Goal: Task Accomplishment & Management: Use online tool/utility

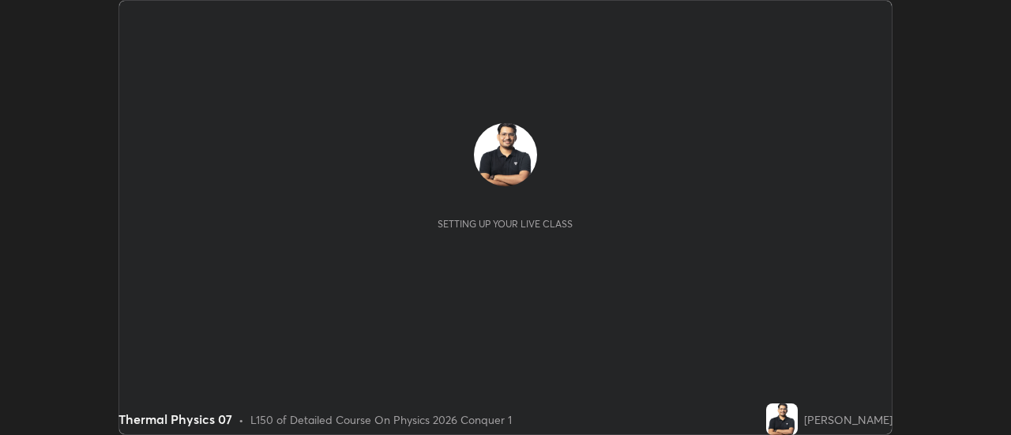
scroll to position [435, 1011]
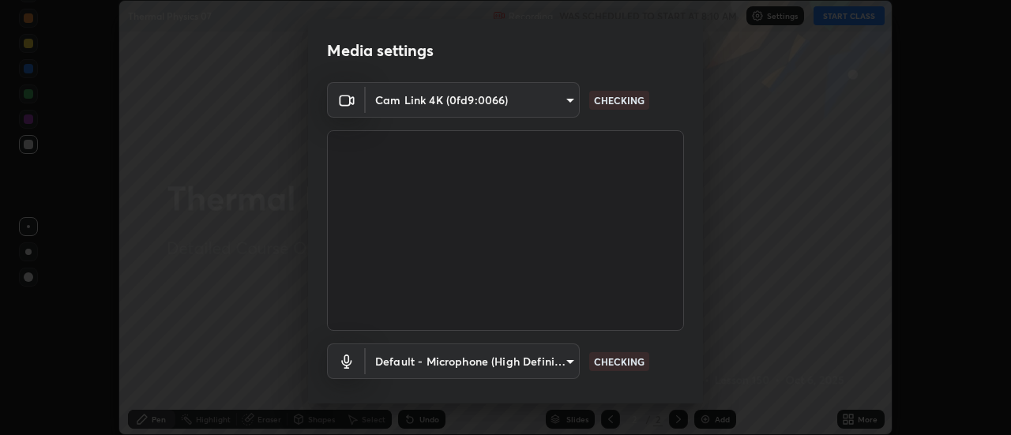
click at [483, 99] on body "Erase all Thermal Physics 07 Recording WAS SCHEDULED TO START AT 8:10 AM Settin…" at bounding box center [505, 217] width 1011 height 435
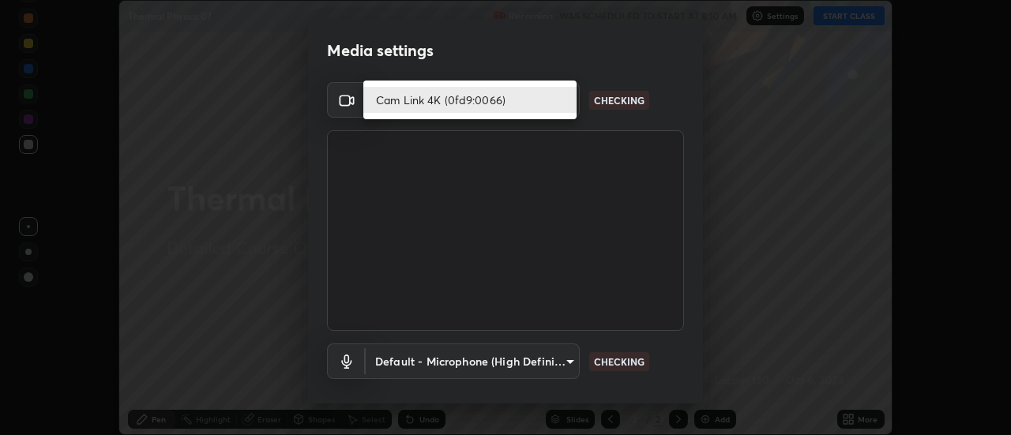
click at [440, 101] on li "Cam Link 4K (0fd9:0066)" at bounding box center [469, 100] width 213 height 26
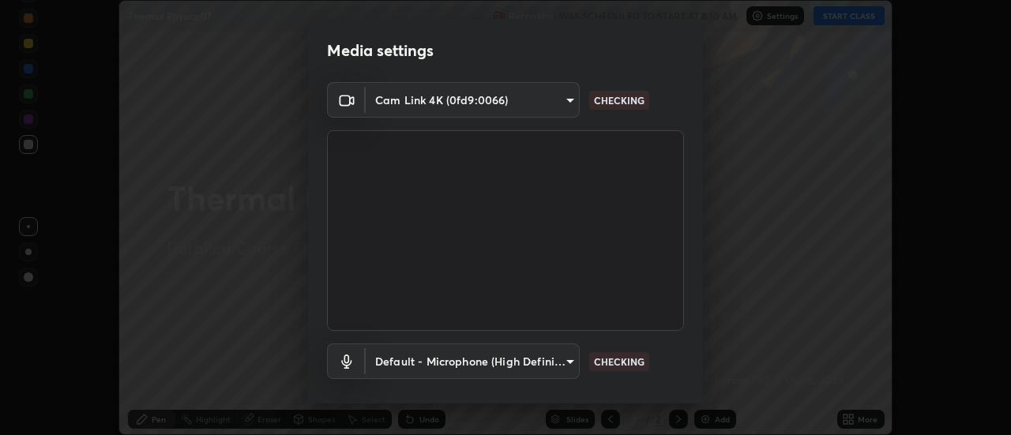
click at [447, 354] on body "Erase all Thermal Physics 07 Recording WAS SCHEDULED TO START AT 8:10 AM Settin…" at bounding box center [505, 217] width 1011 height 435
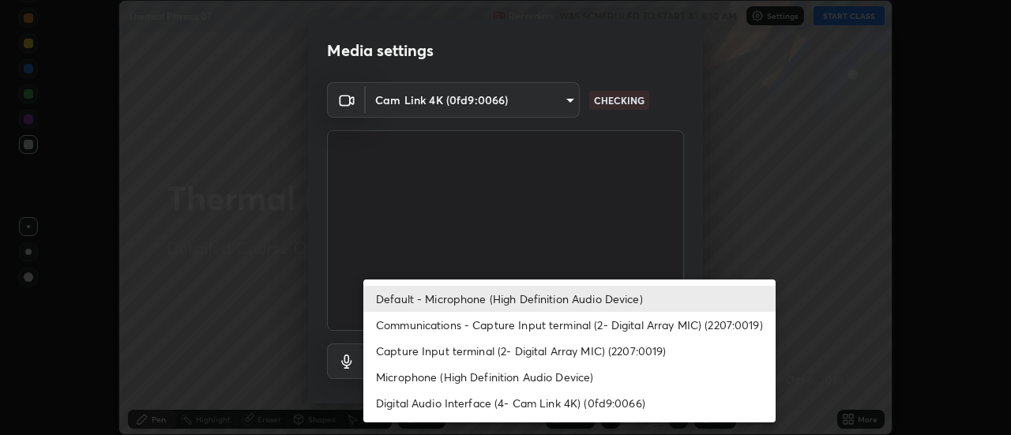
click at [443, 295] on li "Default - Microphone (High Definition Audio Device)" at bounding box center [569, 299] width 412 height 26
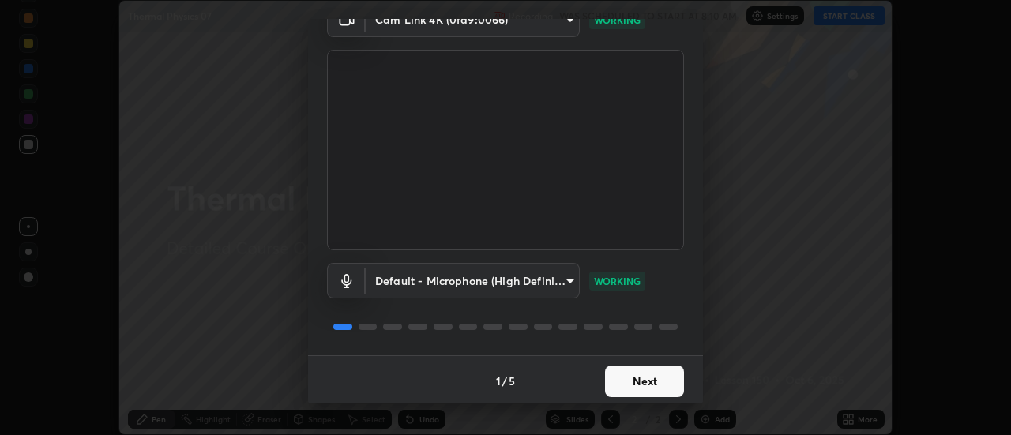
scroll to position [83, 0]
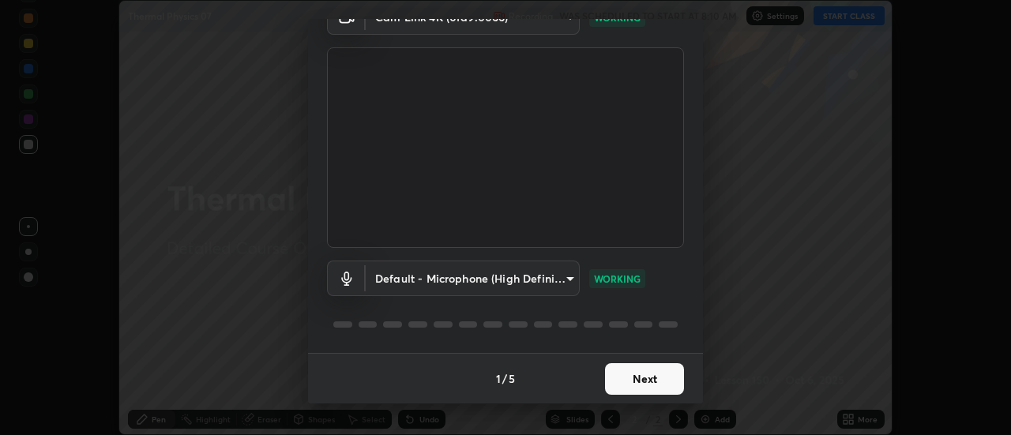
click at [627, 388] on button "Next" at bounding box center [644, 379] width 79 height 32
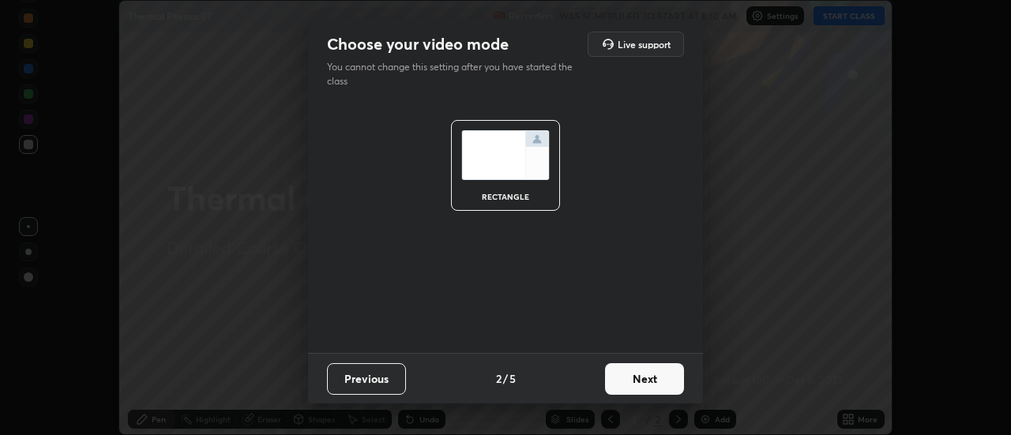
scroll to position [0, 0]
click at [640, 382] on button "Next" at bounding box center [644, 379] width 79 height 32
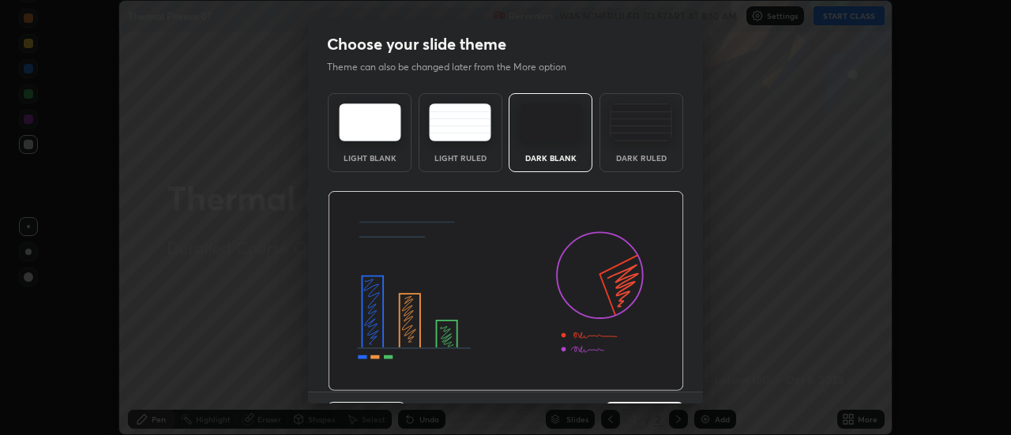
scroll to position [39, 0]
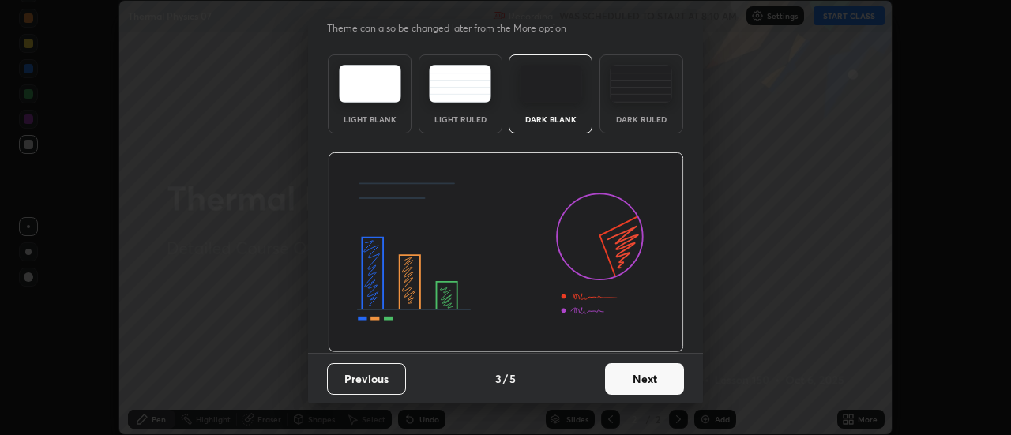
click at [651, 384] on button "Next" at bounding box center [644, 379] width 79 height 32
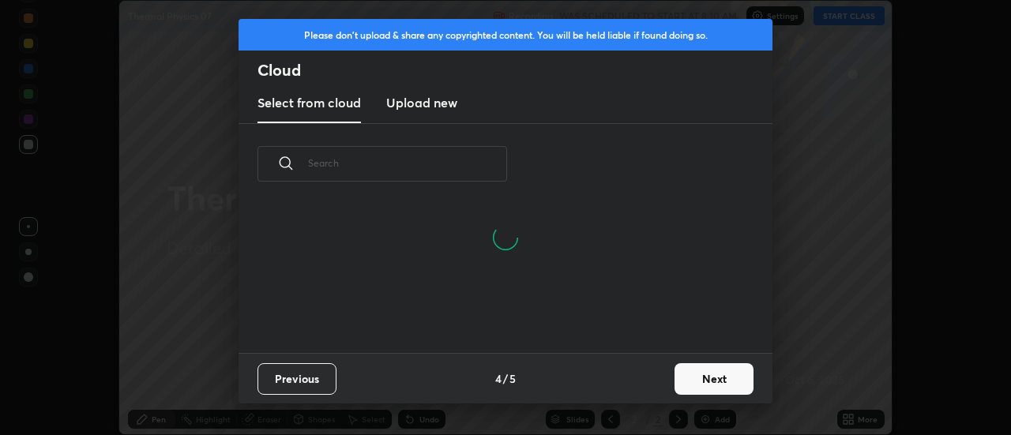
click at [704, 385] on button "Next" at bounding box center [714, 379] width 79 height 32
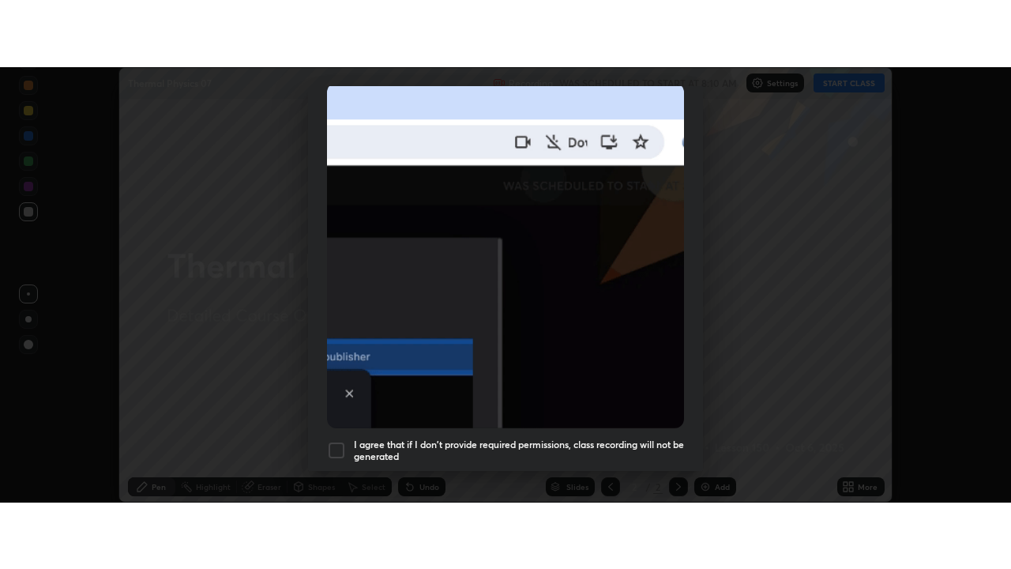
scroll to position [405, 0]
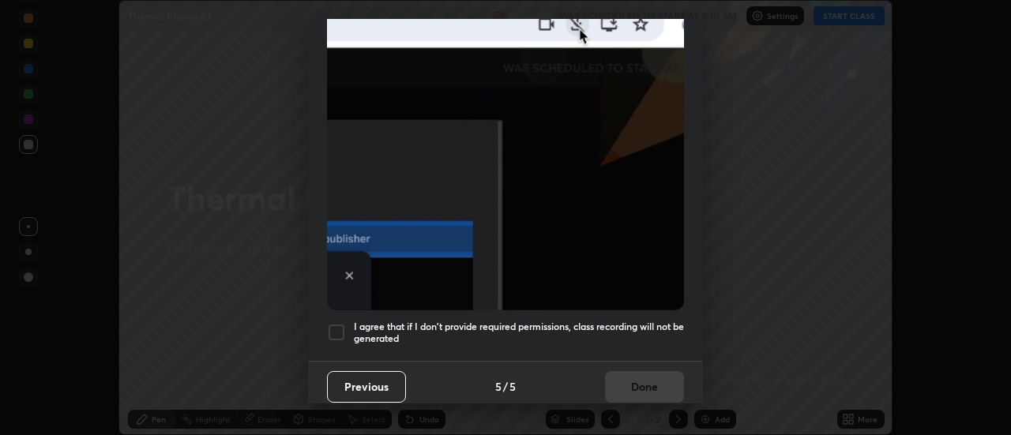
click at [340, 325] on div at bounding box center [336, 332] width 19 height 19
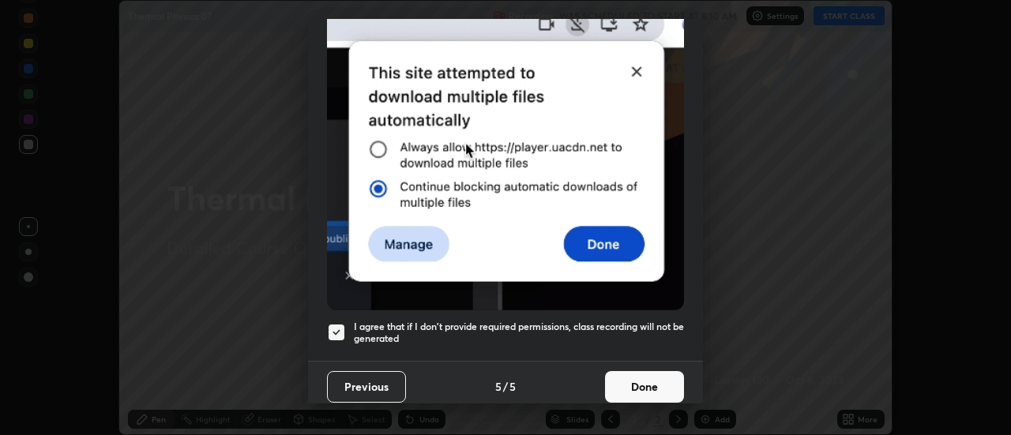
click at [626, 385] on button "Done" at bounding box center [644, 387] width 79 height 32
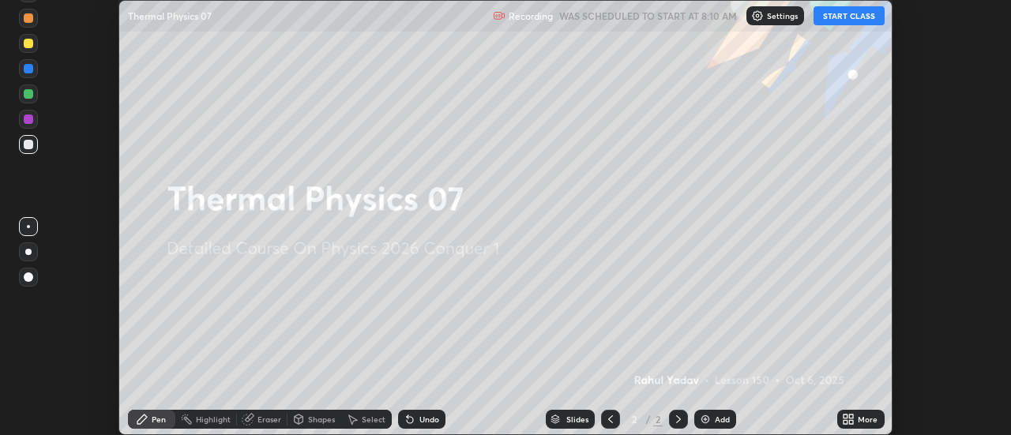
click at [848, 421] on icon at bounding box center [846, 422] width 4 height 4
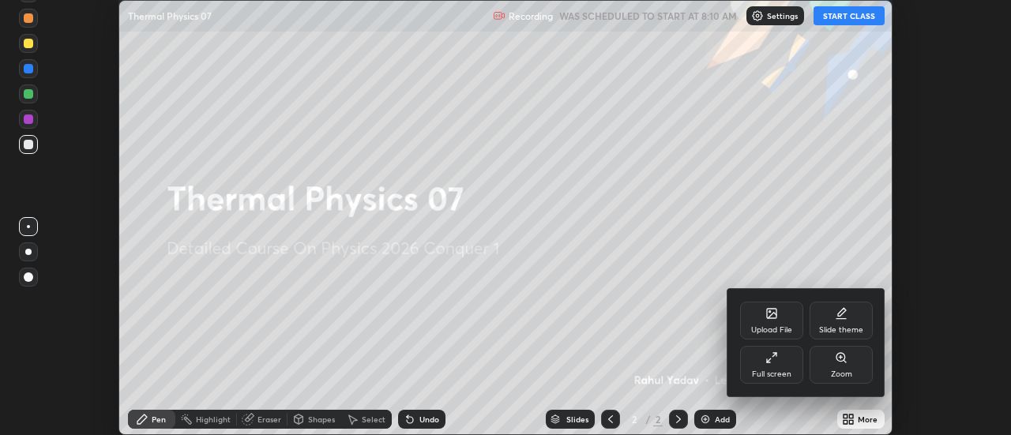
click at [778, 355] on div "Full screen" at bounding box center [771, 365] width 63 height 38
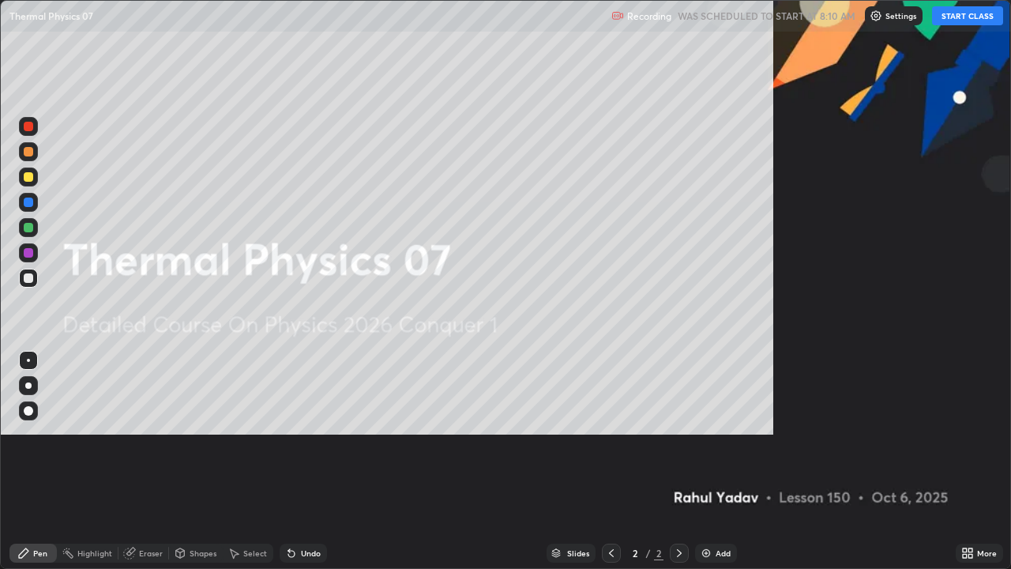
scroll to position [569, 1011]
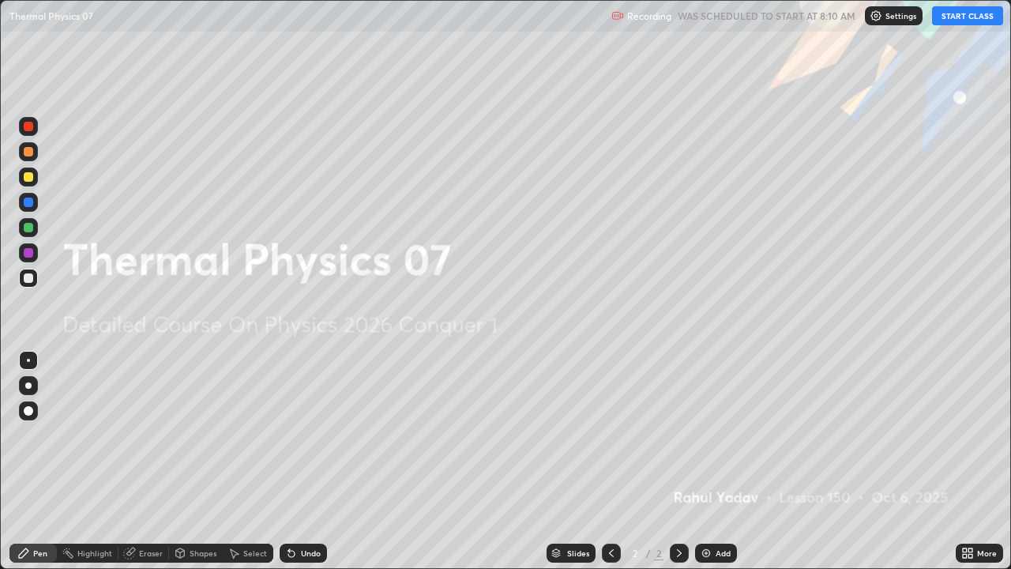
click at [943, 17] on button "START CLASS" at bounding box center [967, 15] width 71 height 19
click at [705, 434] on img at bounding box center [706, 553] width 13 height 13
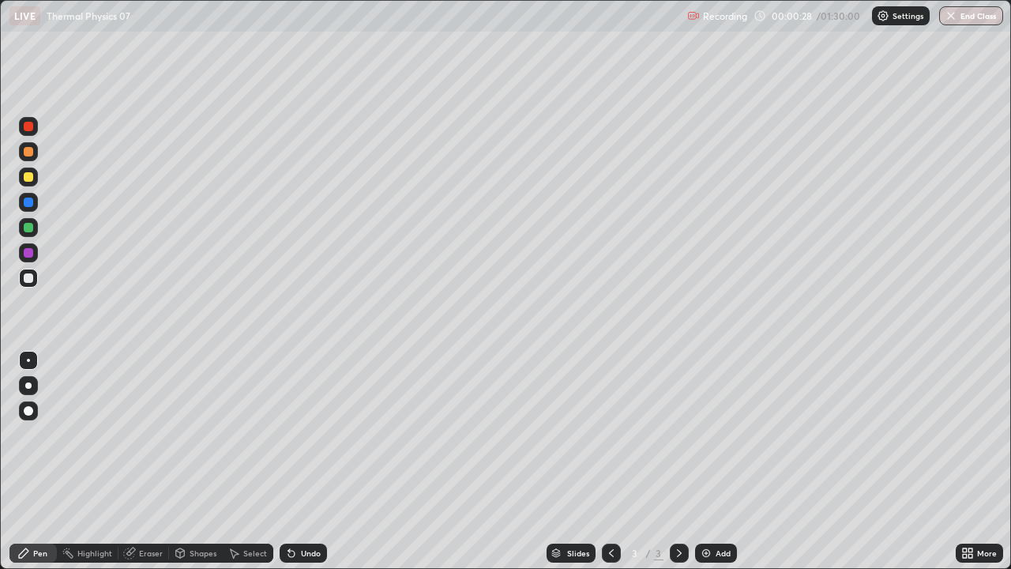
click at [27, 183] on div at bounding box center [28, 176] width 19 height 19
click at [201, 434] on div "Shapes" at bounding box center [196, 552] width 54 height 19
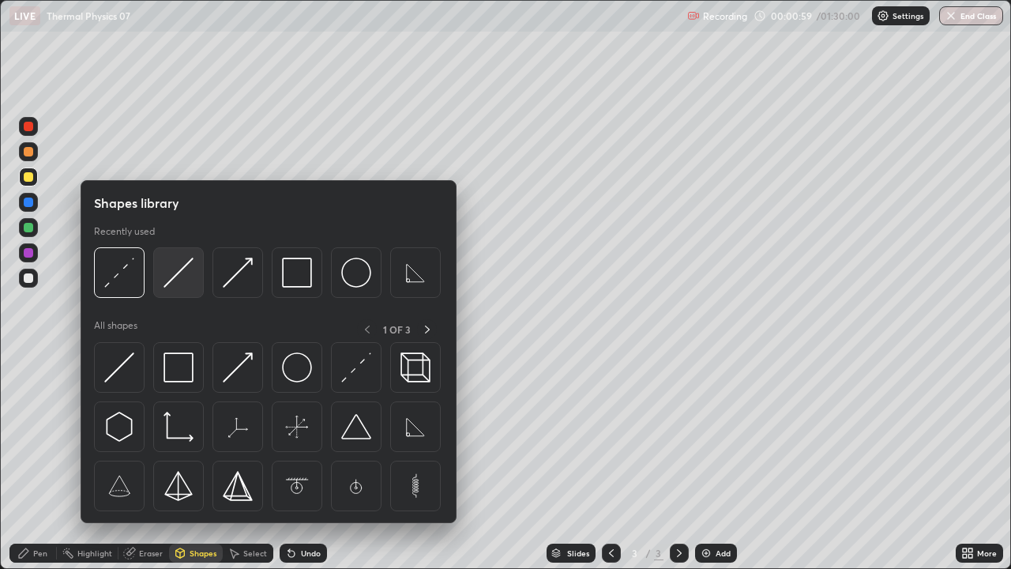
click at [175, 276] on img at bounding box center [179, 272] width 30 height 30
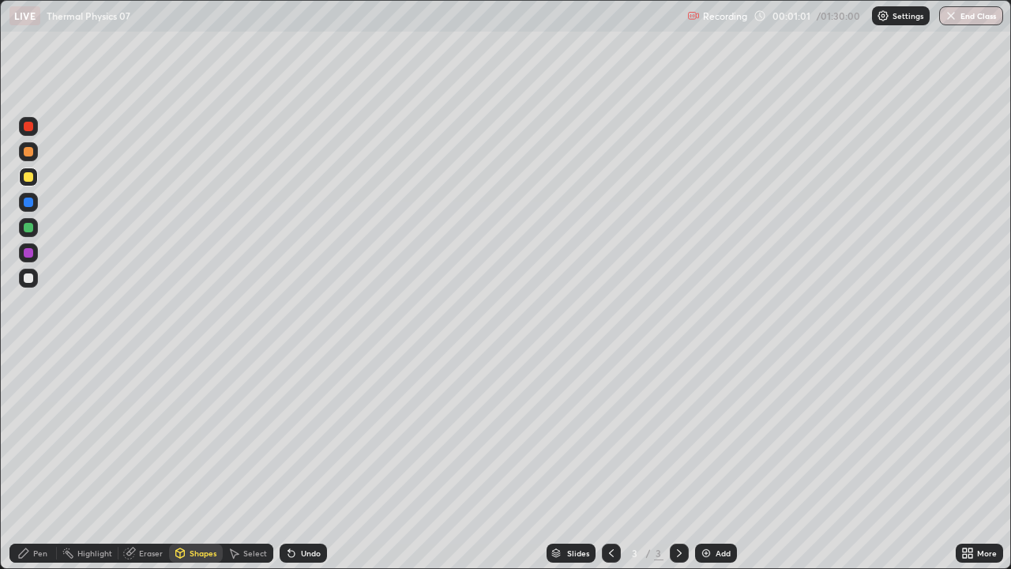
click at [201, 434] on div "Shapes" at bounding box center [203, 553] width 27 height 8
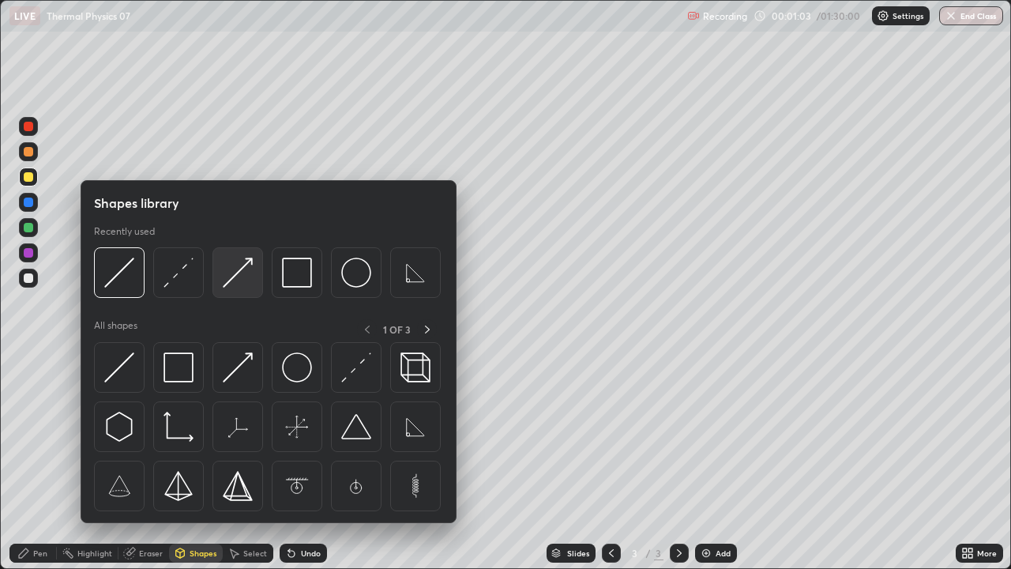
click at [233, 276] on img at bounding box center [238, 272] width 30 height 30
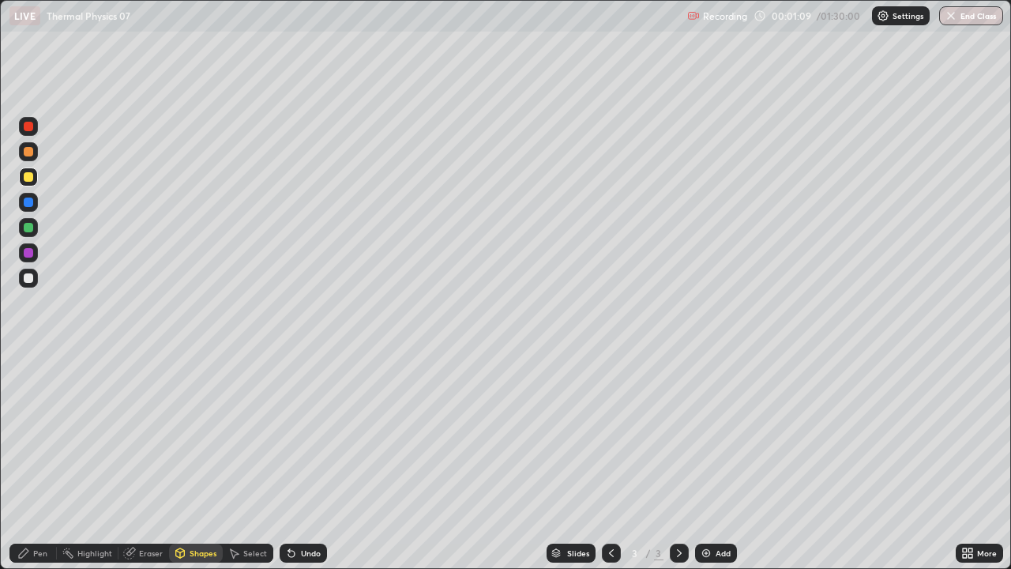
click at [44, 434] on div "Pen" at bounding box center [32, 552] width 47 height 19
click at [31, 282] on div at bounding box center [28, 277] width 9 height 9
click at [254, 434] on div "Select" at bounding box center [248, 552] width 51 height 19
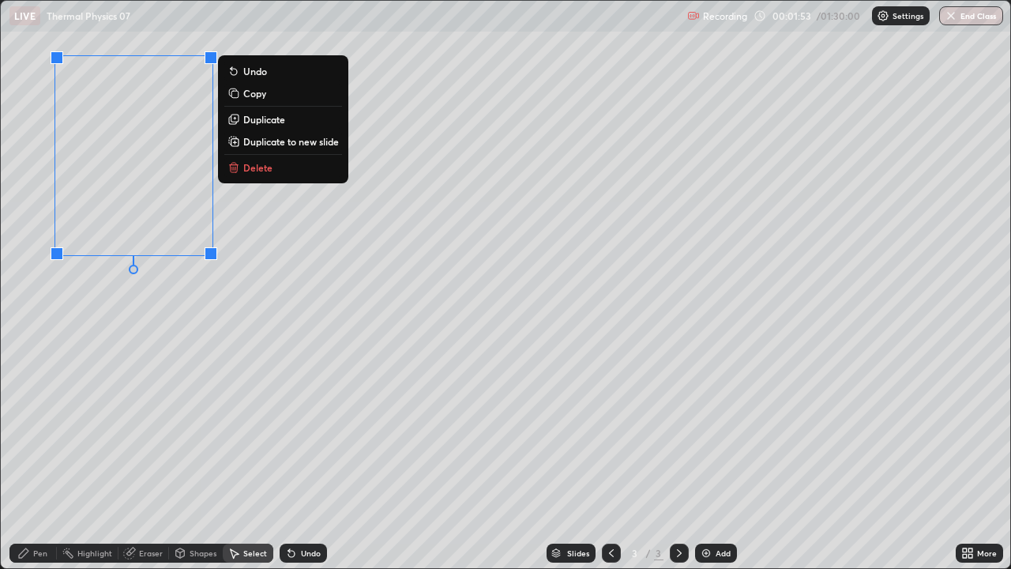
click at [214, 348] on div "0 ° Undo Copy Duplicate Duplicate to new slide Delete" at bounding box center [505, 284] width 1009 height 567
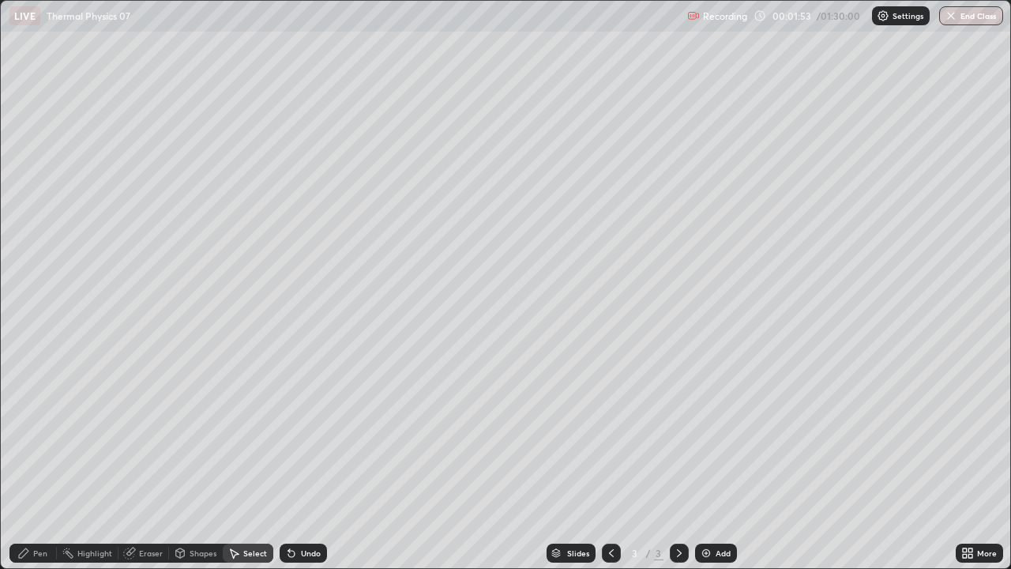
click at [43, 434] on div "Pen" at bounding box center [40, 553] width 14 height 8
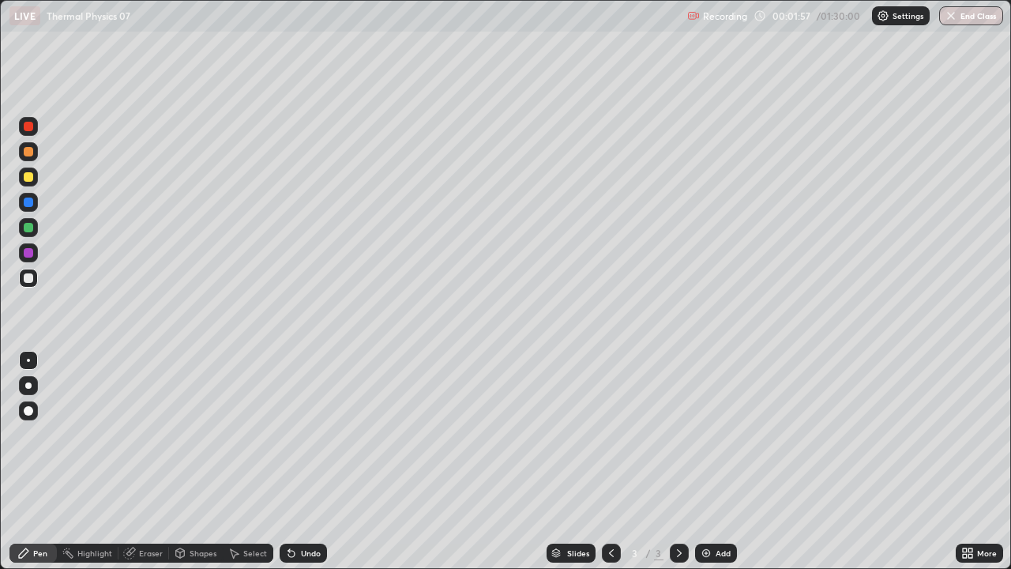
click at [195, 434] on div "Shapes" at bounding box center [196, 552] width 54 height 19
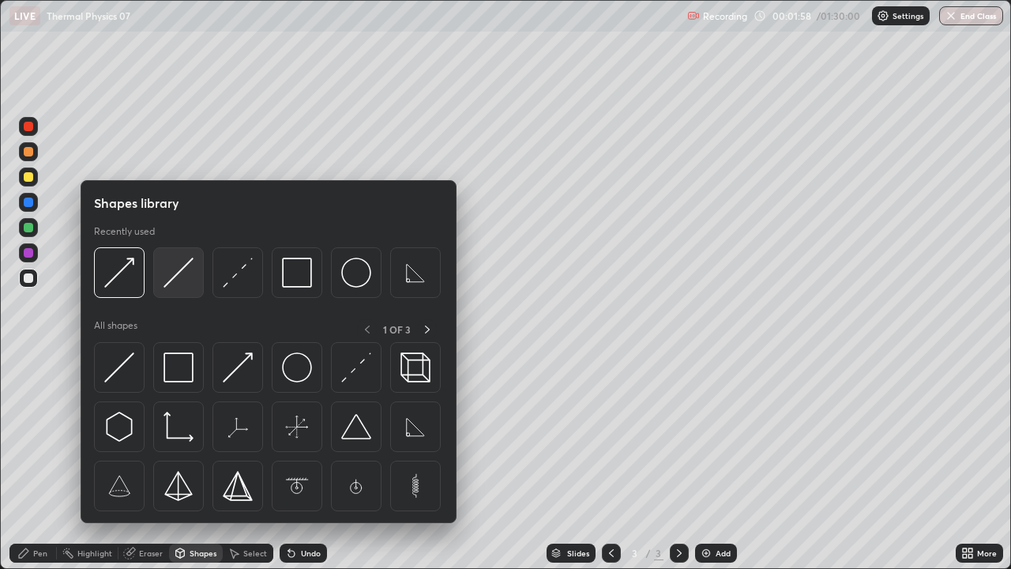
click at [176, 281] on img at bounding box center [179, 272] width 30 height 30
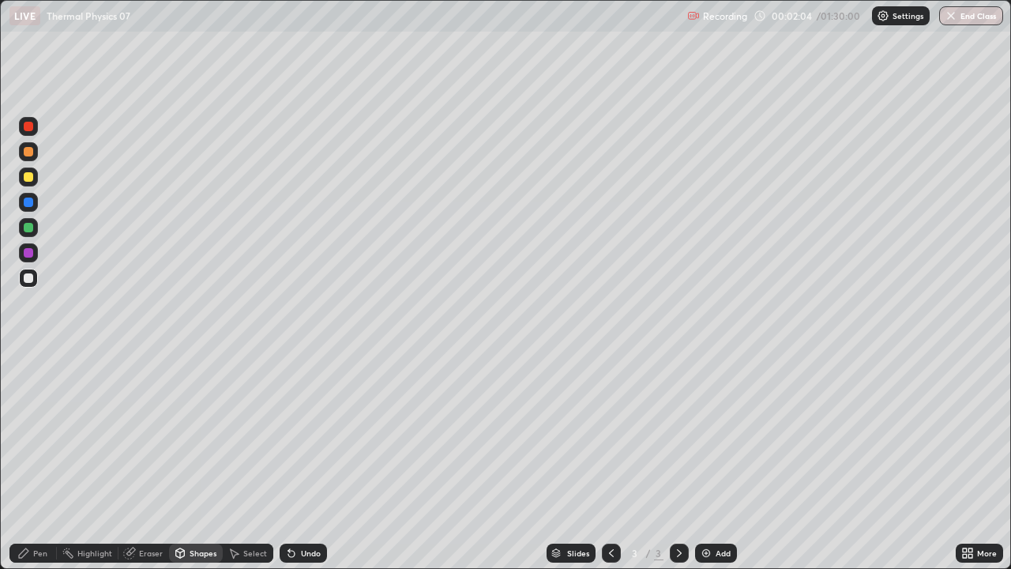
click at [40, 434] on div "Pen" at bounding box center [40, 553] width 14 height 8
click at [28, 178] on div at bounding box center [28, 176] width 9 height 9
click at [196, 434] on div "Shapes" at bounding box center [203, 553] width 27 height 8
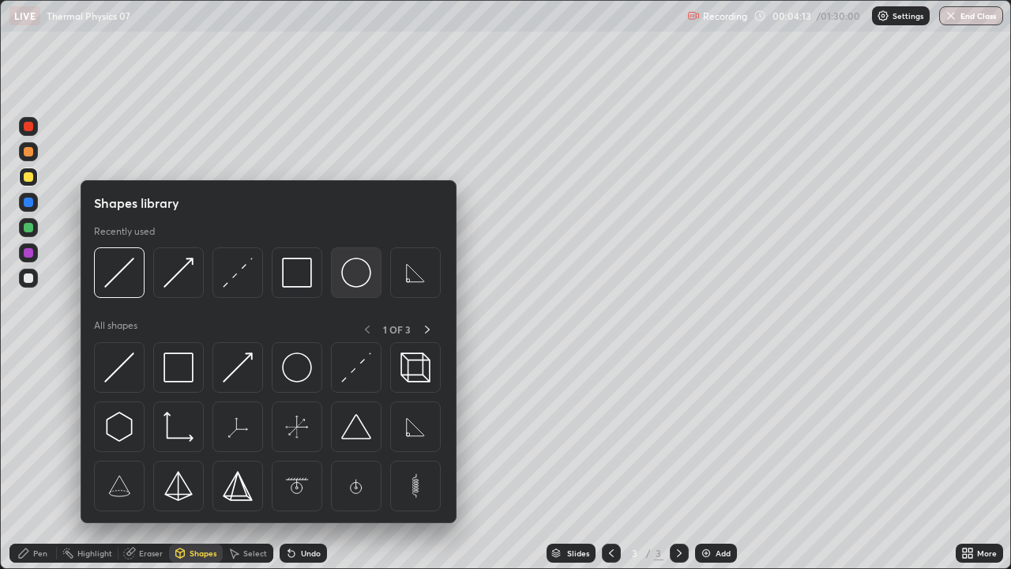
click at [350, 285] on img at bounding box center [356, 272] width 30 height 30
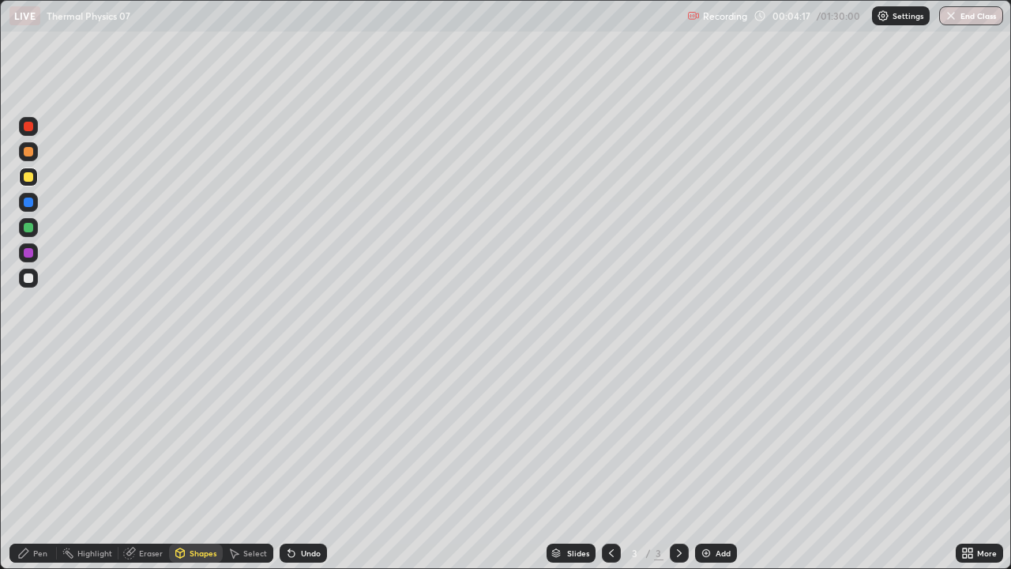
click at [301, 434] on div "Undo" at bounding box center [311, 553] width 20 height 8
click at [302, 434] on div "Undo" at bounding box center [311, 553] width 20 height 8
click at [50, 434] on div "Pen" at bounding box center [32, 552] width 47 height 19
click at [22, 276] on div at bounding box center [28, 278] width 19 height 19
click at [678, 434] on icon at bounding box center [679, 553] width 5 height 8
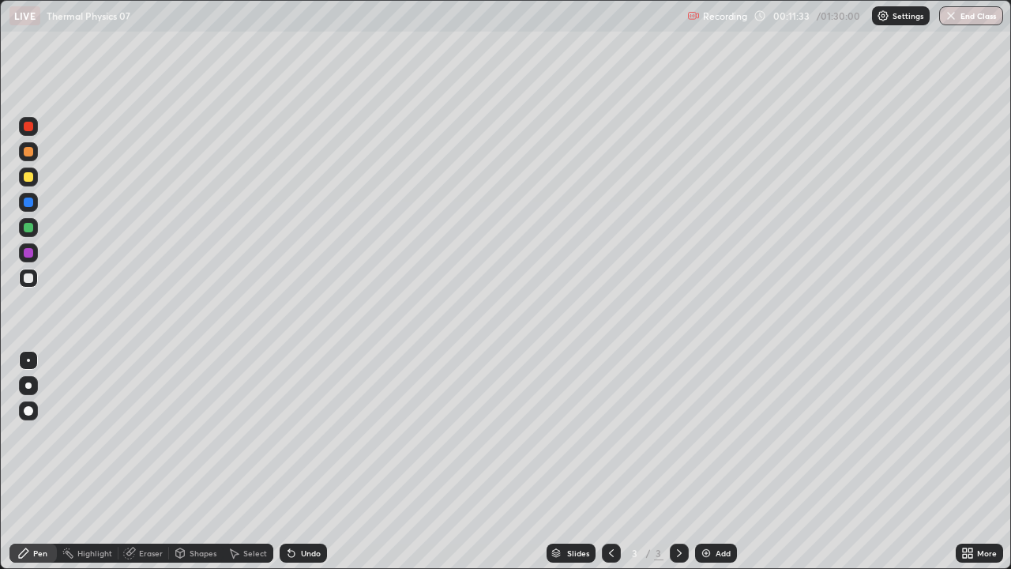
click at [705, 434] on img at bounding box center [706, 553] width 13 height 13
click at [197, 434] on div "Shapes" at bounding box center [203, 553] width 27 height 8
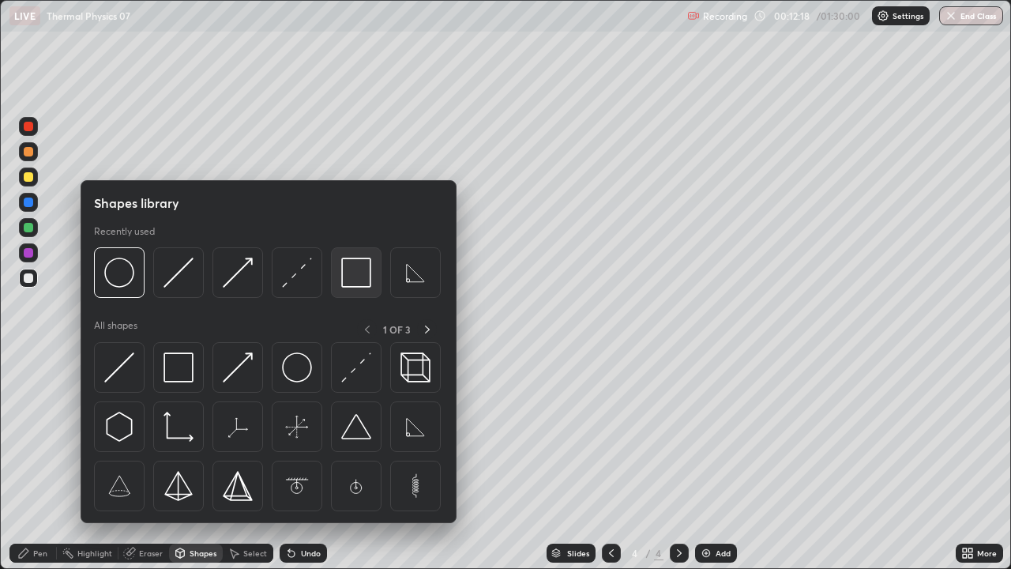
click at [345, 282] on img at bounding box center [356, 272] width 30 height 30
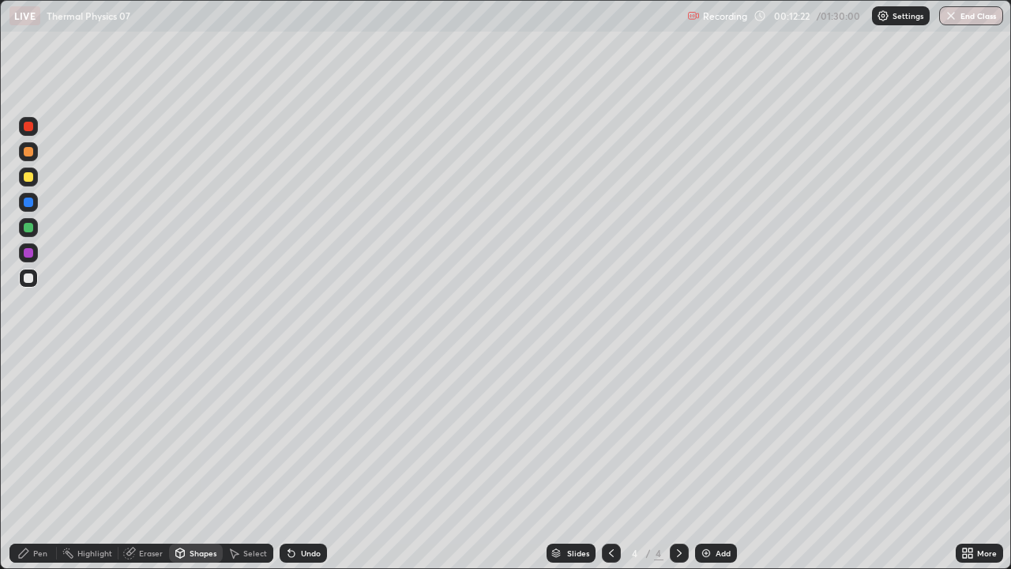
click at [205, 434] on div "Shapes" at bounding box center [203, 553] width 27 height 8
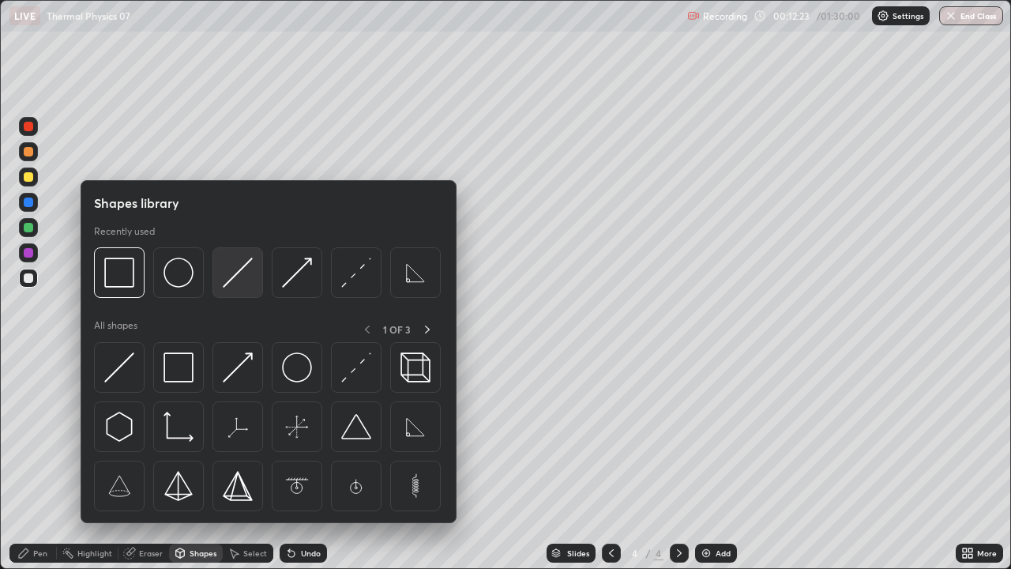
click at [235, 277] on img at bounding box center [238, 272] width 30 height 30
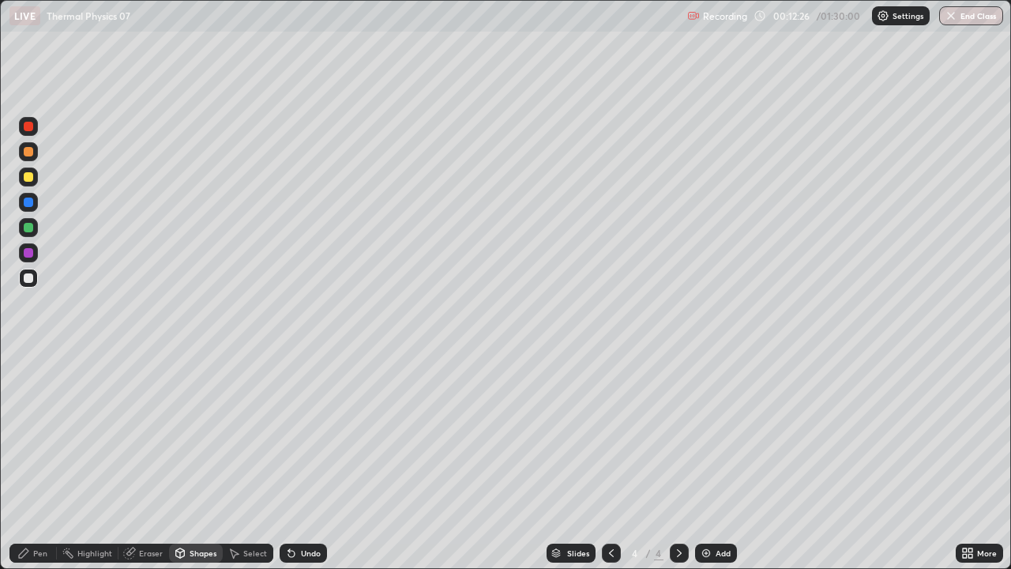
click at [40, 434] on div "Pen" at bounding box center [40, 553] width 14 height 8
click at [28, 177] on div at bounding box center [28, 176] width 9 height 9
click at [29, 278] on div at bounding box center [28, 277] width 9 height 9
click at [31, 201] on div at bounding box center [28, 201] width 9 height 9
click at [20, 285] on div at bounding box center [28, 278] width 19 height 19
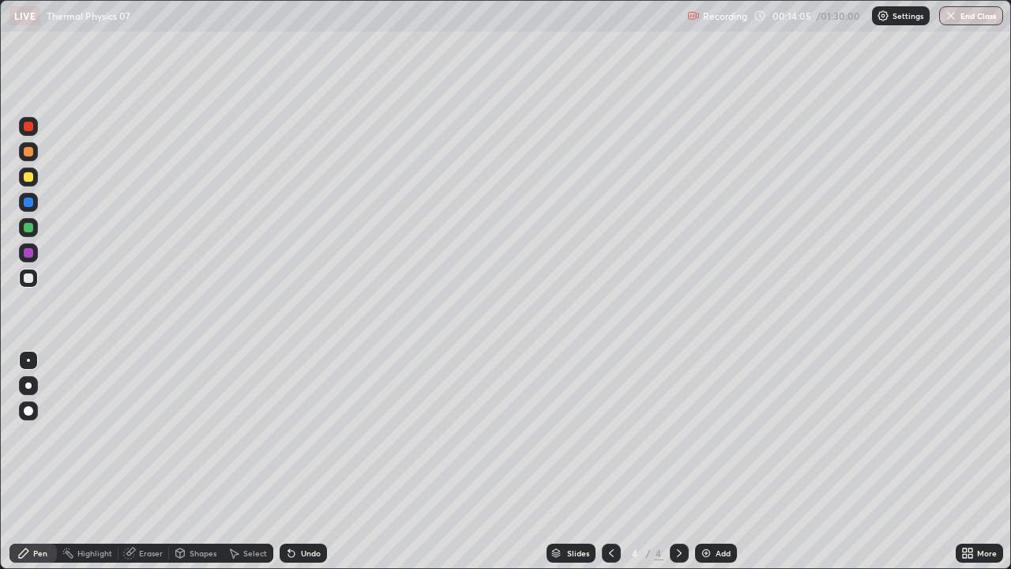
click at [288, 434] on icon at bounding box center [289, 550] width 2 height 2
click at [201, 434] on div "Shapes" at bounding box center [203, 553] width 27 height 8
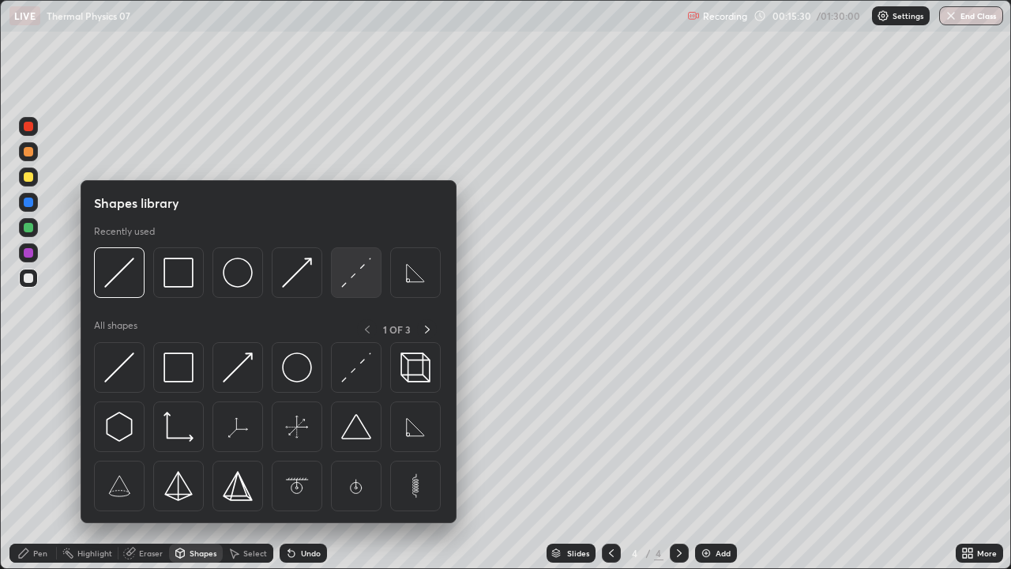
click at [354, 283] on img at bounding box center [356, 272] width 30 height 30
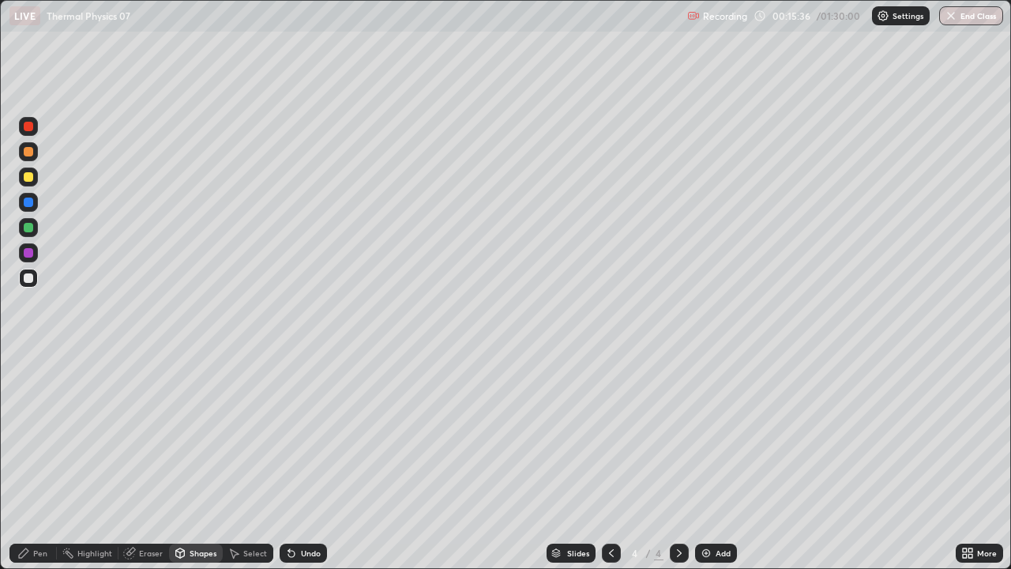
click at [194, 434] on div "Shapes" at bounding box center [203, 553] width 27 height 8
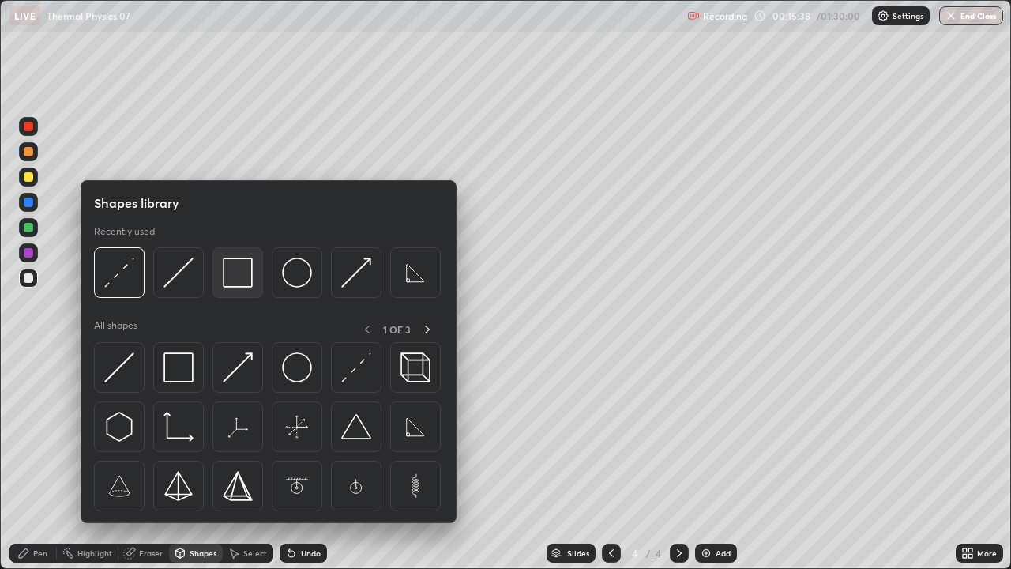
click at [241, 285] on img at bounding box center [238, 272] width 30 height 30
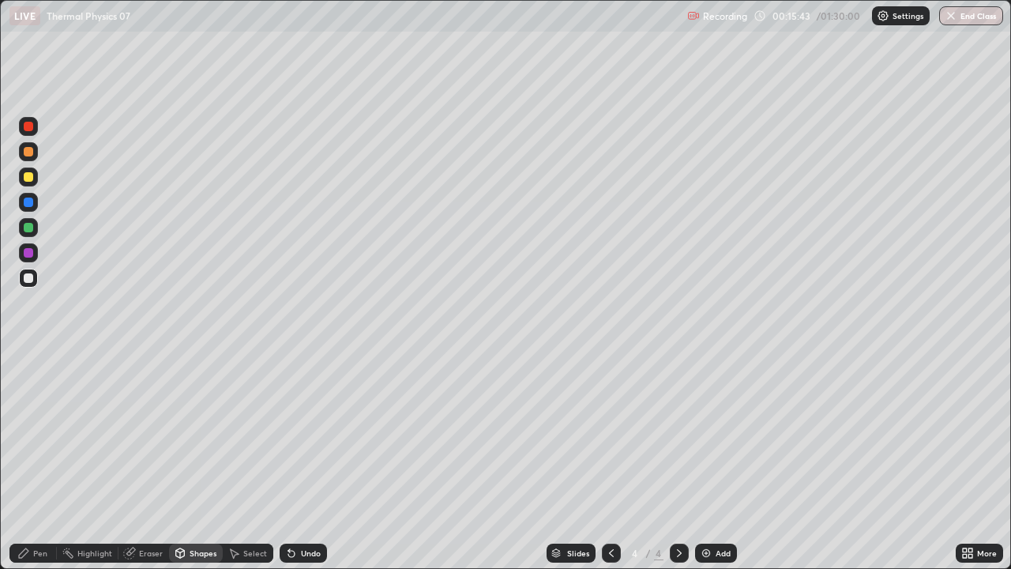
click at [48, 434] on div "Pen" at bounding box center [32, 552] width 47 height 19
click at [26, 179] on div at bounding box center [28, 176] width 9 height 9
click at [295, 434] on div "Undo" at bounding box center [303, 552] width 47 height 19
click at [293, 434] on div "Undo" at bounding box center [303, 552] width 47 height 19
click at [36, 280] on div at bounding box center [28, 278] width 19 height 19
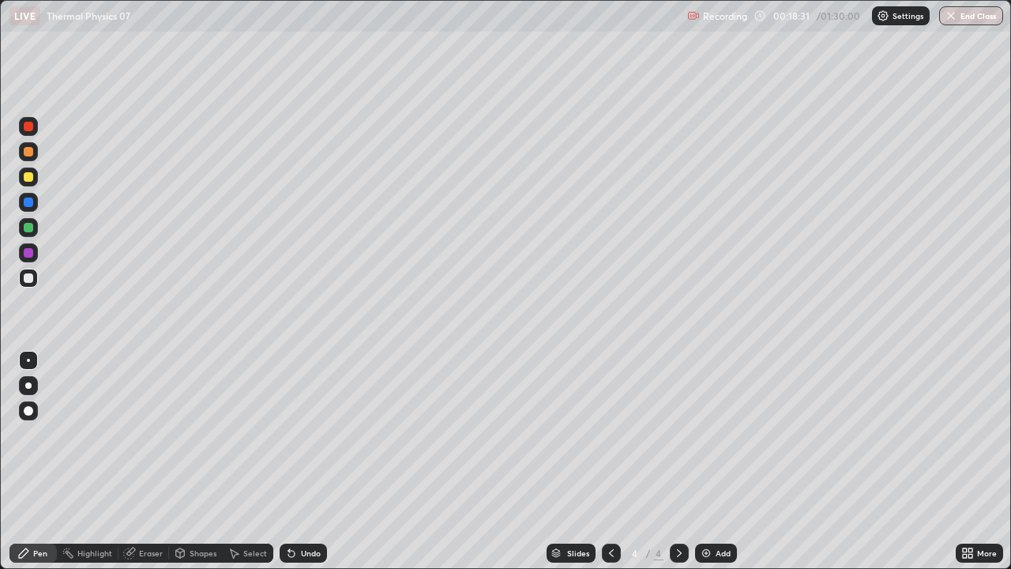
click at [301, 434] on div "Undo" at bounding box center [311, 553] width 20 height 8
click at [194, 434] on div "Shapes" at bounding box center [203, 553] width 27 height 8
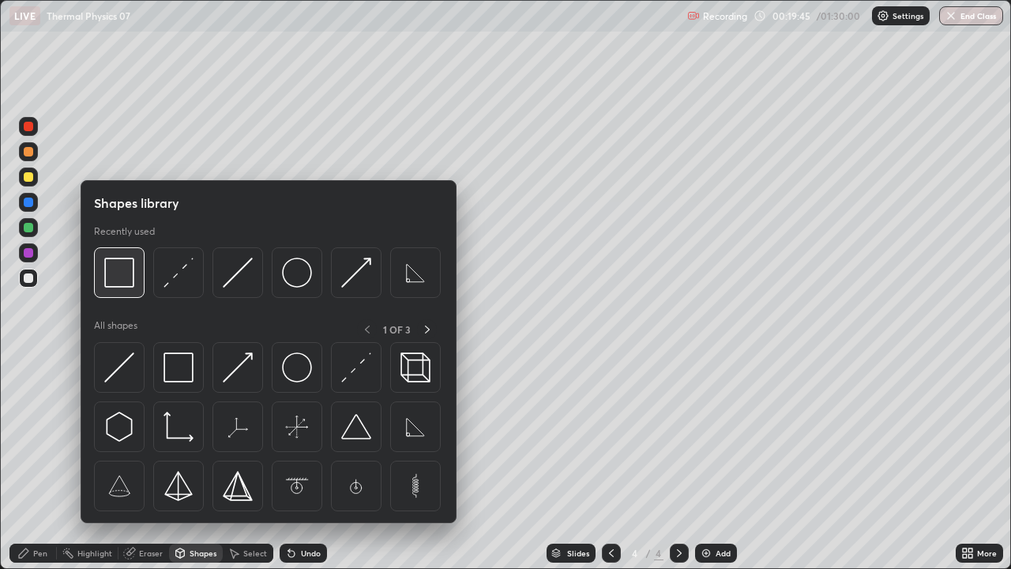
click at [123, 288] on img at bounding box center [119, 272] width 30 height 30
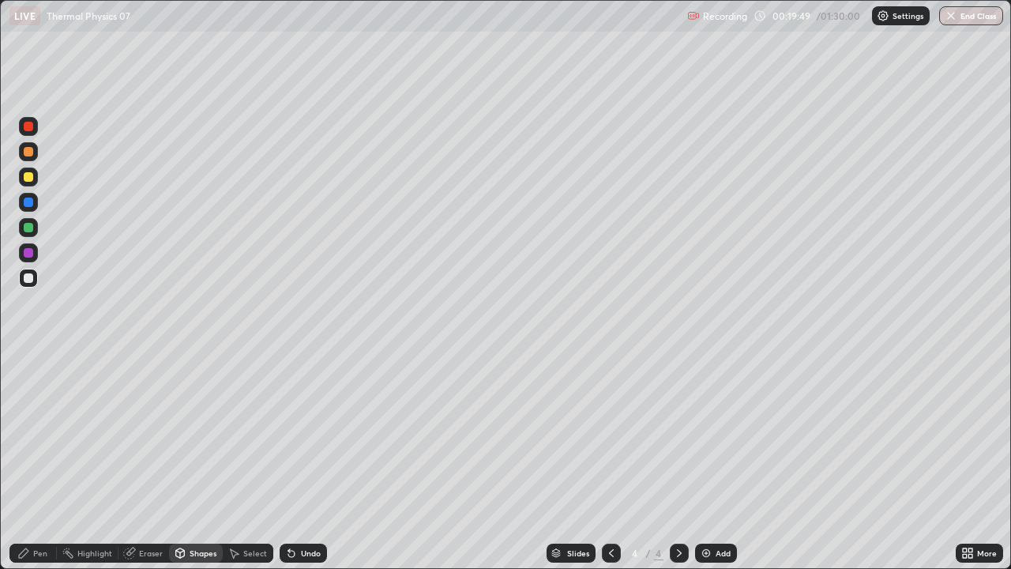
click at [45, 434] on div "Pen" at bounding box center [40, 553] width 14 height 8
click at [29, 177] on div at bounding box center [28, 176] width 9 height 9
click at [29, 201] on div at bounding box center [28, 201] width 9 height 9
click at [26, 284] on div at bounding box center [28, 278] width 19 height 19
click at [214, 434] on div "Shapes" at bounding box center [203, 553] width 27 height 8
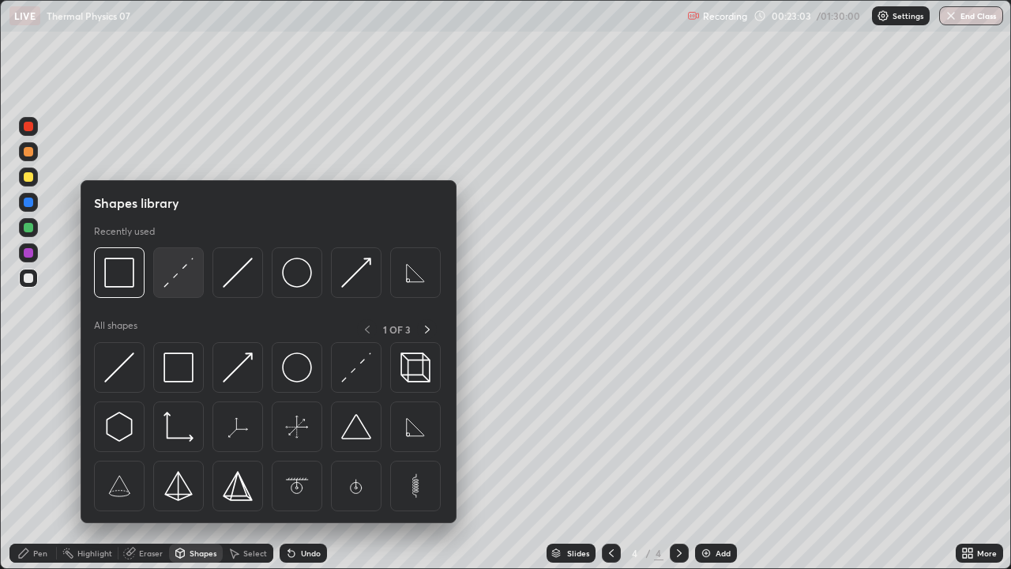
click at [181, 284] on img at bounding box center [179, 272] width 30 height 30
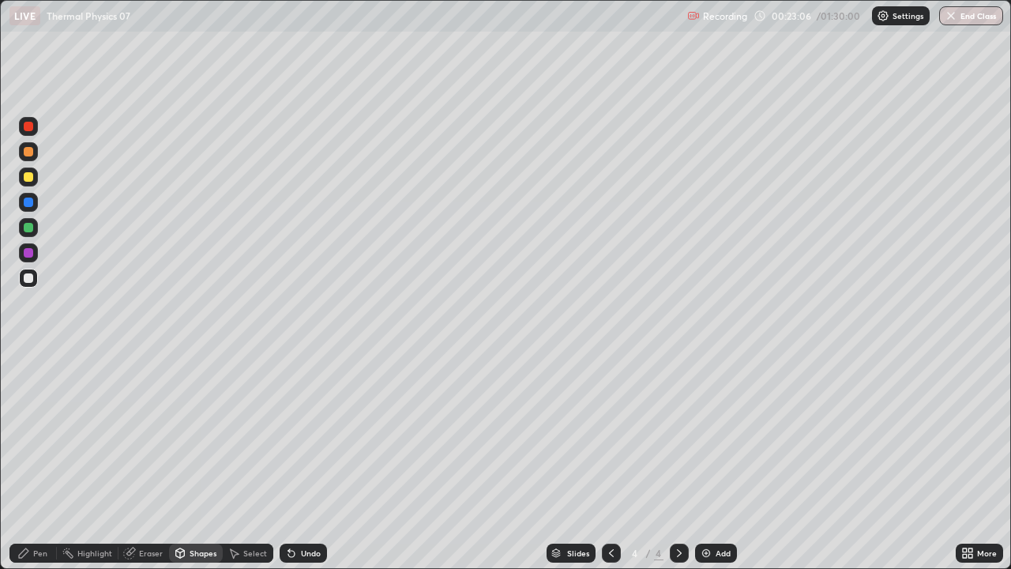
click at [202, 434] on div "Shapes" at bounding box center [203, 553] width 27 height 8
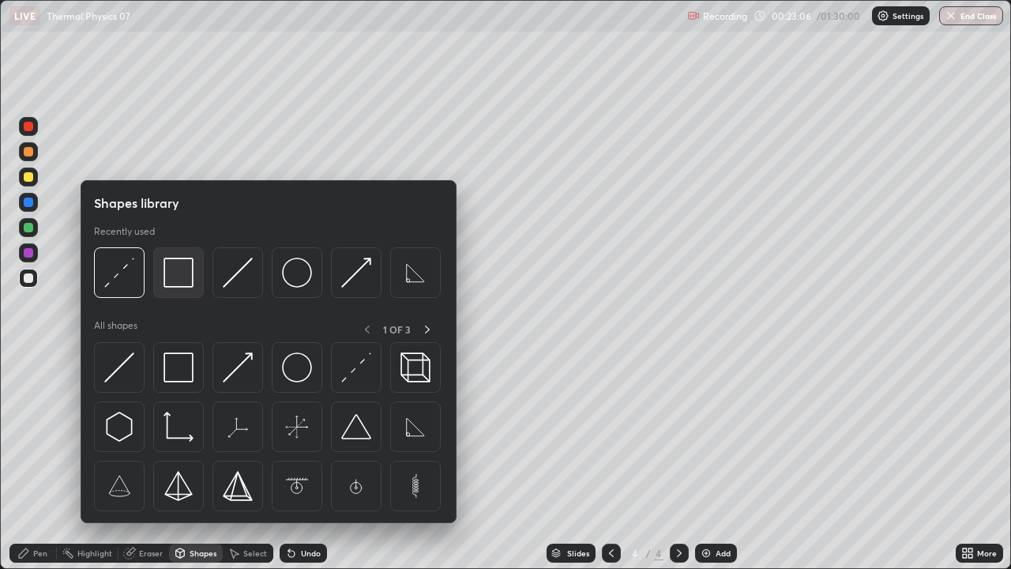
click at [188, 280] on img at bounding box center [179, 272] width 30 height 30
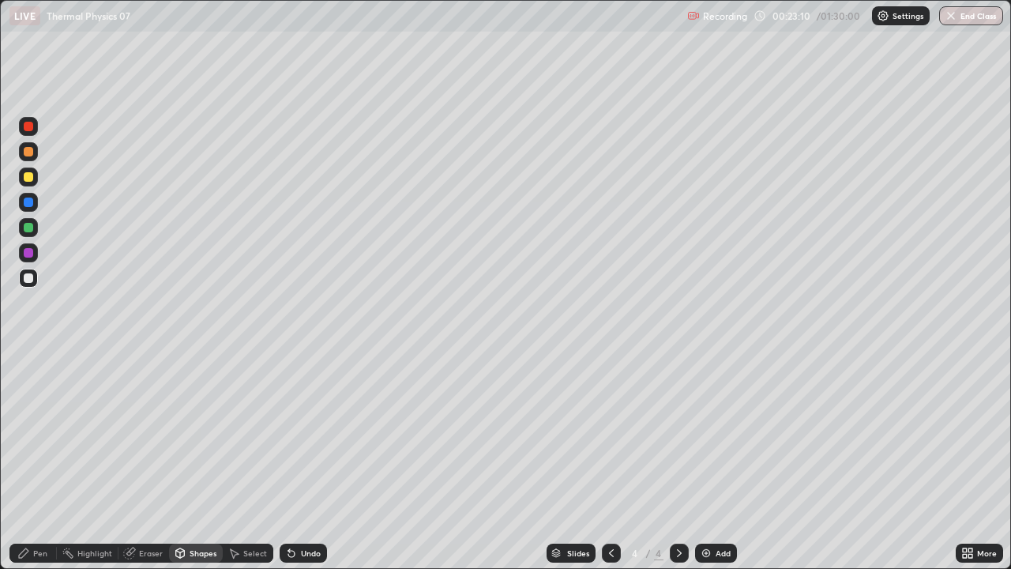
click at [43, 434] on div "Pen" at bounding box center [40, 553] width 14 height 8
click at [32, 175] on div at bounding box center [28, 176] width 9 height 9
click at [678, 434] on icon at bounding box center [679, 553] width 5 height 8
click at [708, 434] on img at bounding box center [706, 553] width 13 height 13
click at [195, 434] on div "Shapes" at bounding box center [196, 552] width 54 height 19
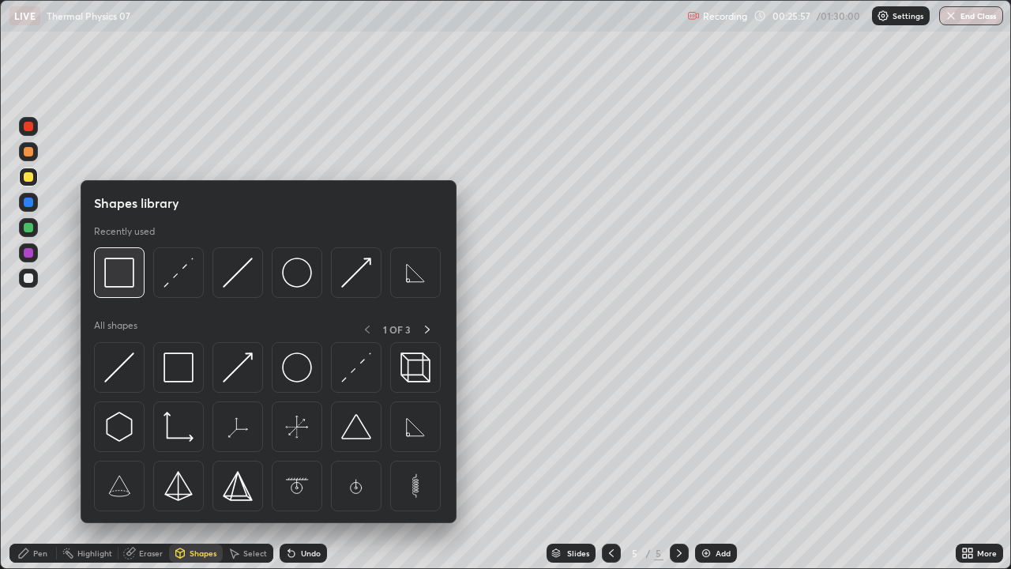
click at [124, 288] on div at bounding box center [119, 272] width 51 height 51
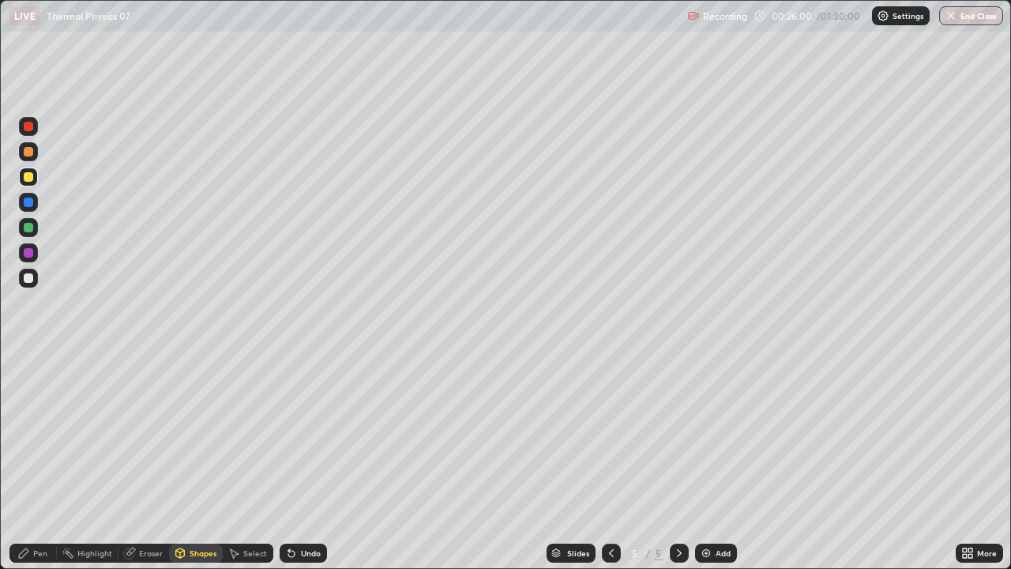
click at [43, 434] on div "Pen" at bounding box center [40, 553] width 14 height 8
click at [29, 281] on div at bounding box center [28, 277] width 9 height 9
click at [28, 203] on div at bounding box center [28, 201] width 9 height 9
click at [28, 281] on div at bounding box center [28, 277] width 9 height 9
click at [29, 179] on div at bounding box center [28, 176] width 9 height 9
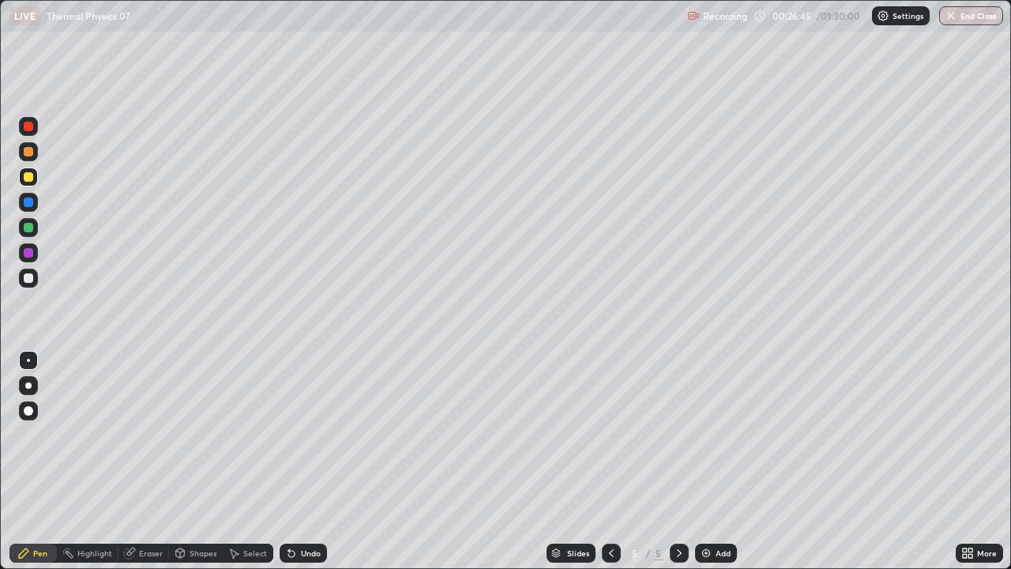
click at [612, 434] on icon at bounding box center [611, 553] width 13 height 13
click at [678, 434] on icon at bounding box center [679, 553] width 5 height 8
click at [29, 281] on div at bounding box center [28, 277] width 9 height 9
click at [31, 180] on div at bounding box center [28, 176] width 9 height 9
click at [27, 383] on div at bounding box center [28, 385] width 6 height 6
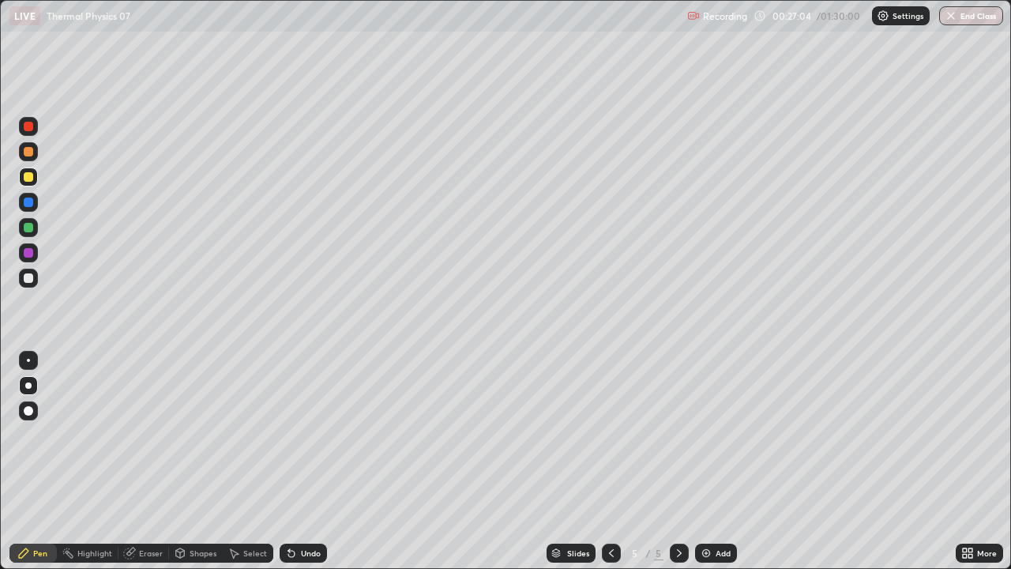
click at [29, 412] on div at bounding box center [28, 410] width 9 height 9
click at [145, 434] on div "Eraser" at bounding box center [151, 553] width 24 height 8
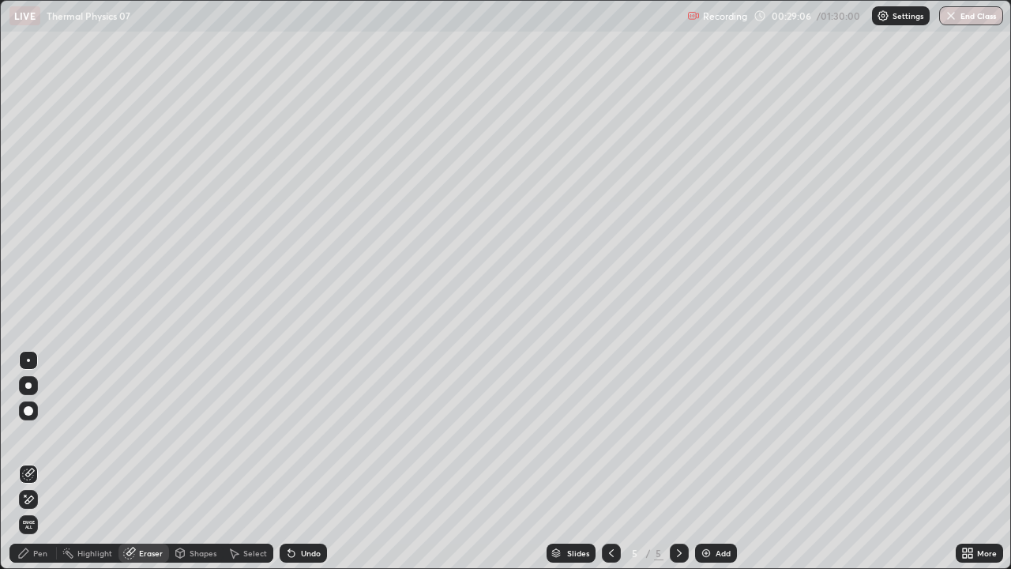
click at [39, 434] on div "Pen" at bounding box center [40, 553] width 14 height 8
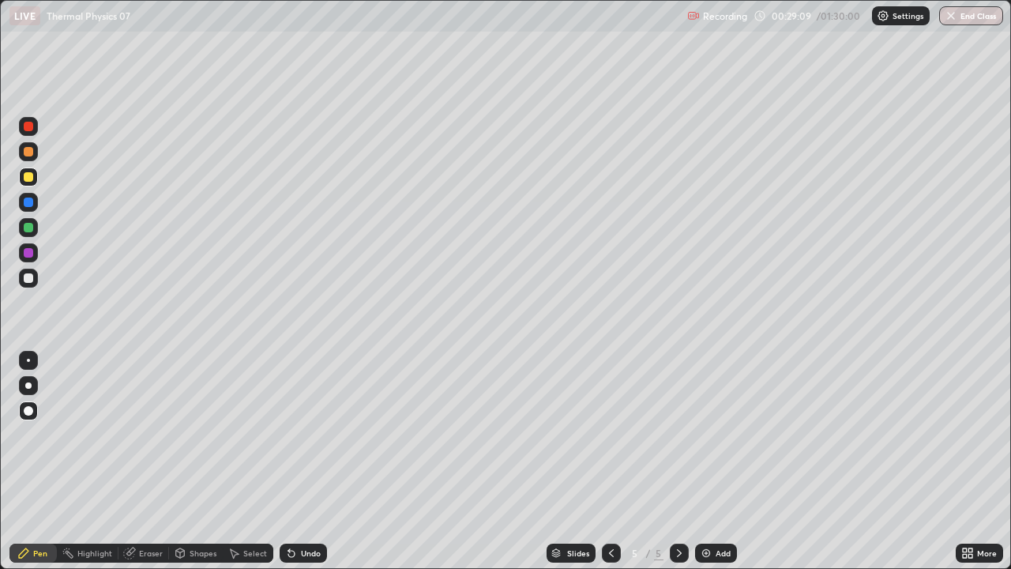
click at [288, 434] on icon at bounding box center [291, 554] width 6 height 6
click at [28, 228] on div at bounding box center [28, 227] width 9 height 9
click at [144, 434] on div "Eraser" at bounding box center [151, 553] width 24 height 8
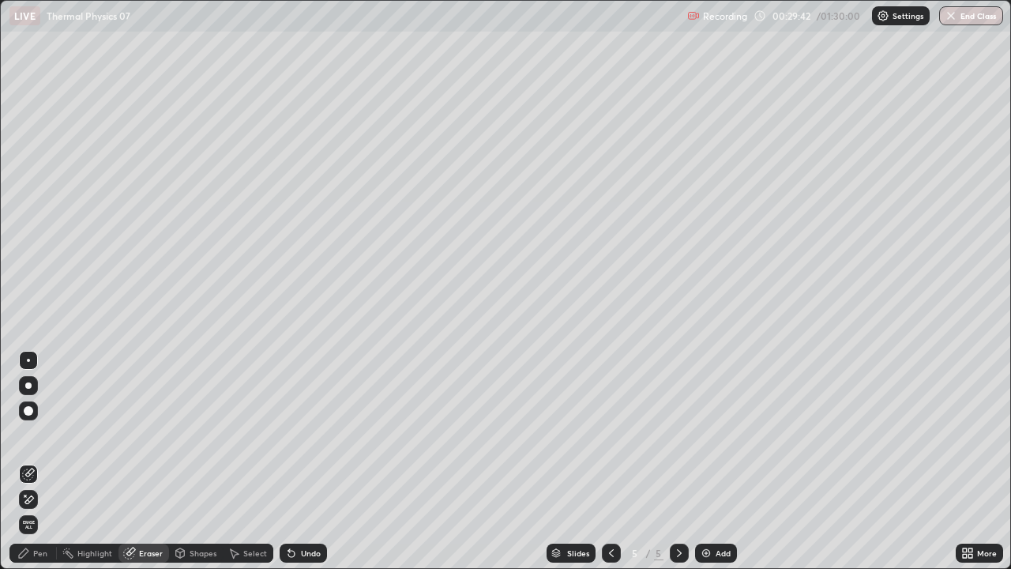
click at [43, 434] on div "Pen" at bounding box center [40, 553] width 14 height 8
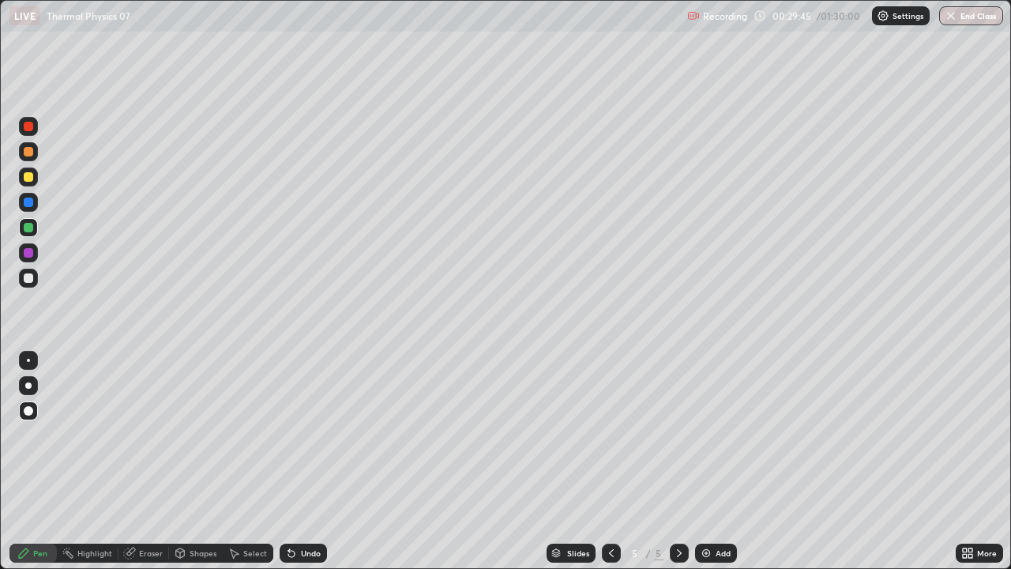
click at [31, 175] on div at bounding box center [28, 176] width 9 height 9
click at [146, 434] on div "Eraser" at bounding box center [151, 553] width 24 height 8
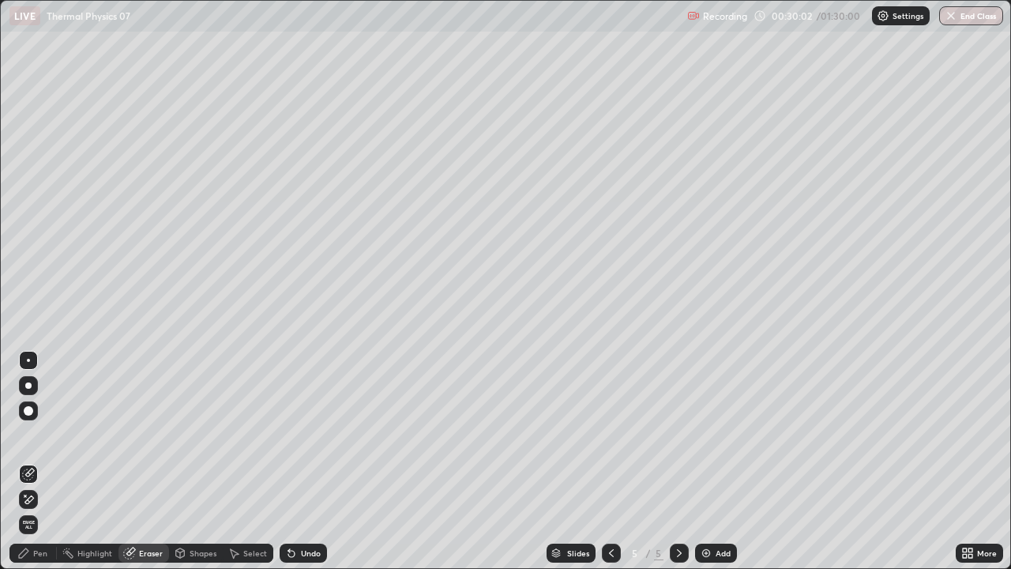
click at [47, 434] on div "Pen" at bounding box center [40, 553] width 14 height 8
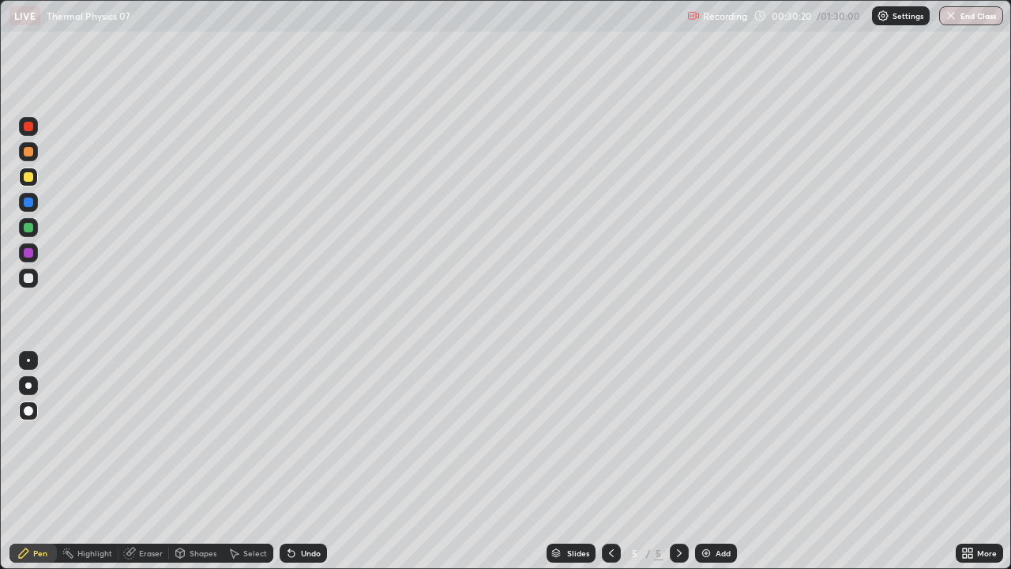
click at [31, 206] on div at bounding box center [28, 201] width 9 height 9
click at [29, 278] on div at bounding box center [28, 277] width 9 height 9
click at [28, 178] on div at bounding box center [28, 176] width 9 height 9
click at [257, 434] on div "Select" at bounding box center [255, 553] width 24 height 8
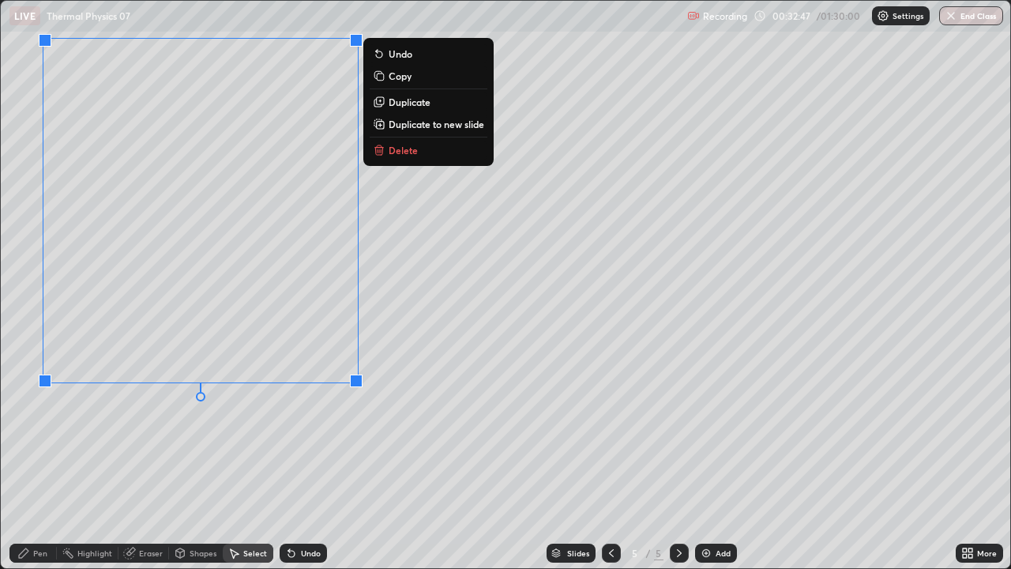
click at [347, 427] on div "0 ° Undo Copy Duplicate Duplicate to new slide Delete" at bounding box center [505, 284] width 1009 height 567
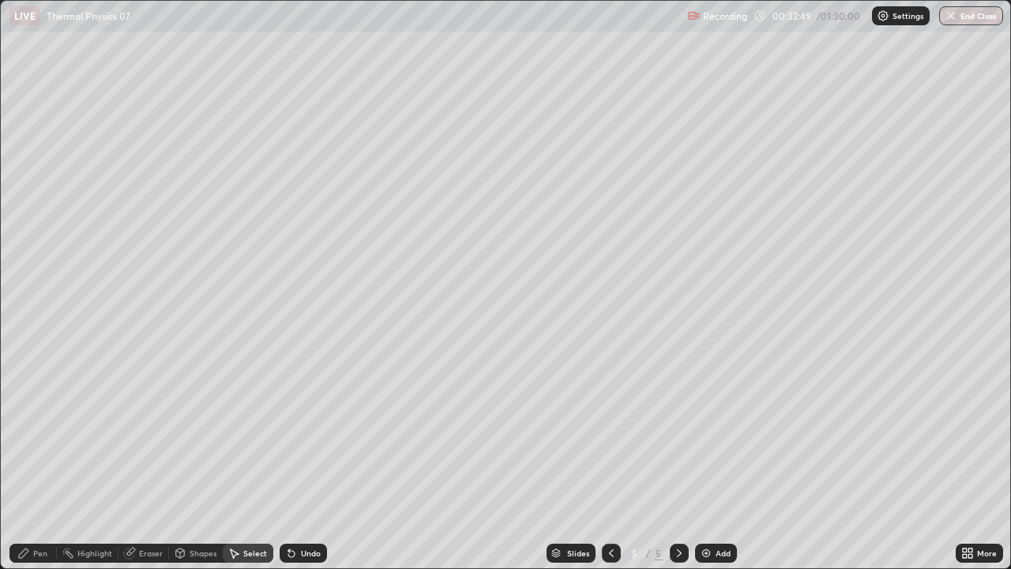
click at [37, 434] on div "Pen" at bounding box center [40, 553] width 14 height 8
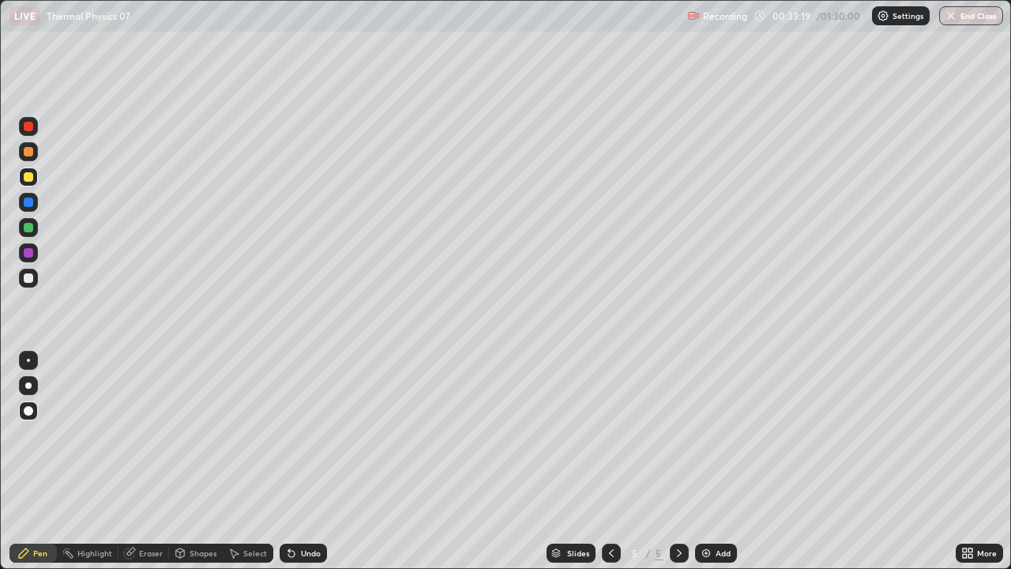
click at [195, 434] on div "Shapes" at bounding box center [196, 552] width 54 height 19
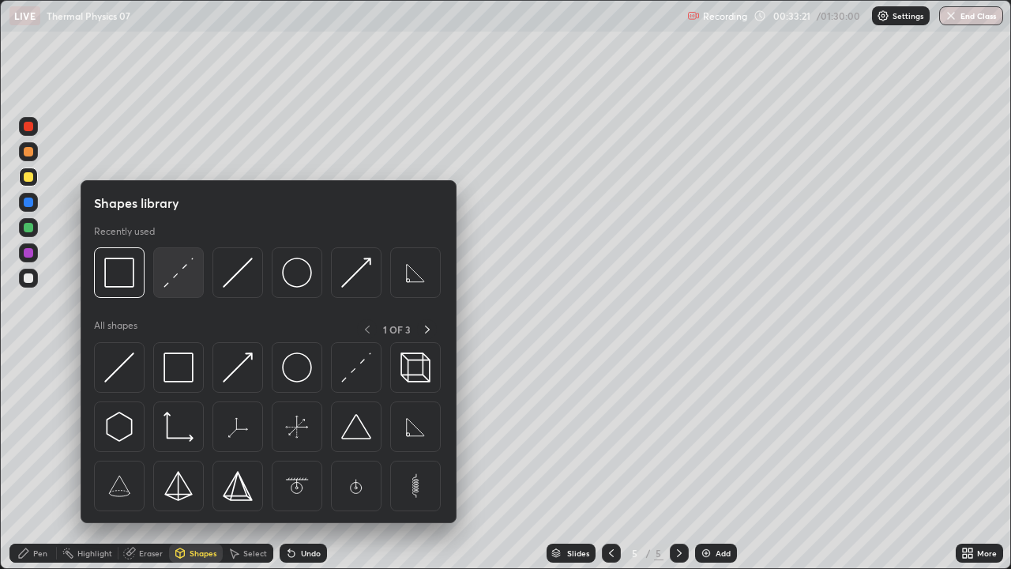
click at [186, 279] on img at bounding box center [179, 272] width 30 height 30
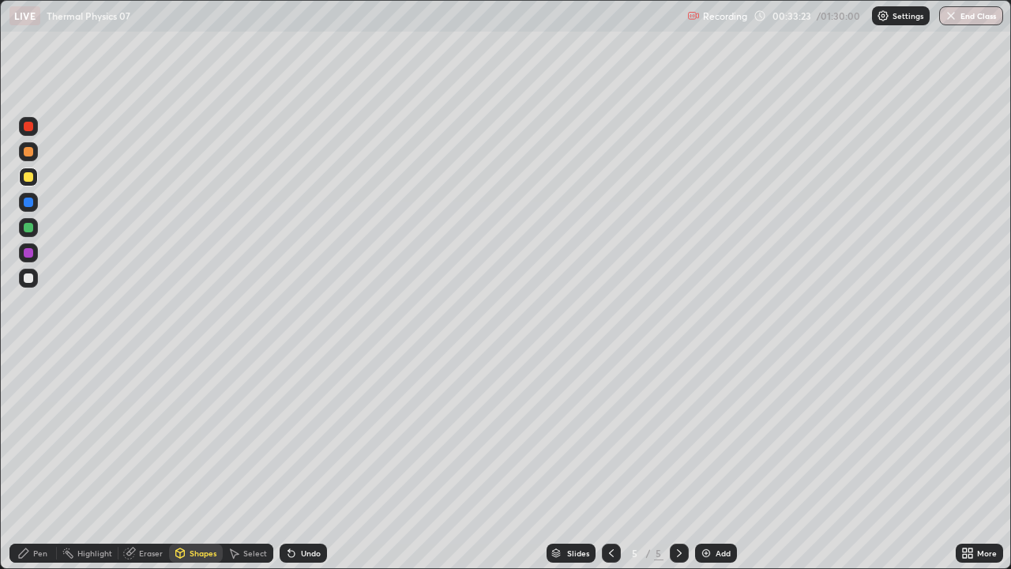
click at [31, 434] on div "Pen" at bounding box center [32, 552] width 47 height 19
click at [28, 282] on div at bounding box center [28, 277] width 9 height 9
click at [197, 434] on div "Shapes" at bounding box center [196, 552] width 54 height 19
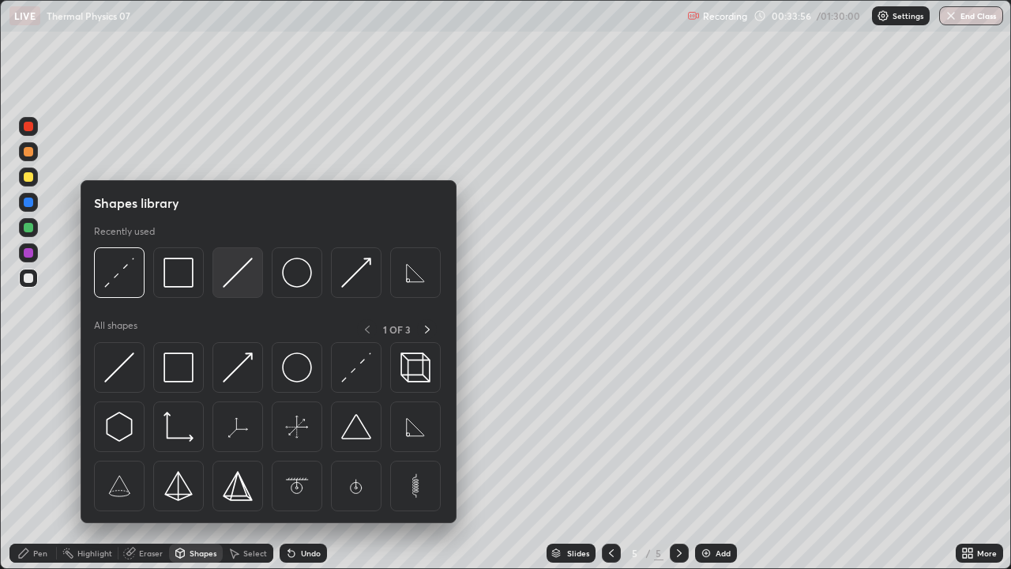
click at [232, 281] on img at bounding box center [238, 272] width 30 height 30
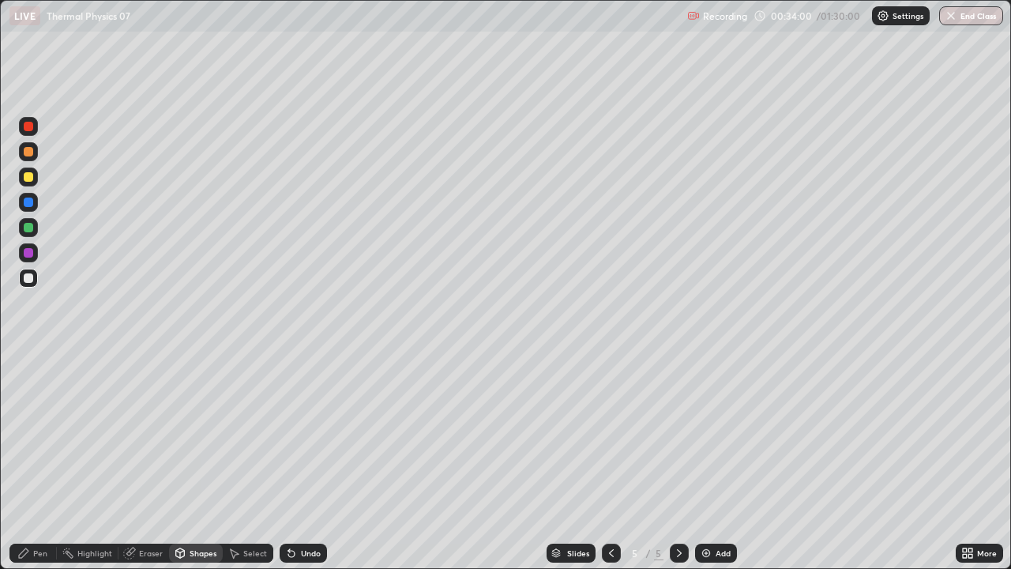
click at [196, 434] on div "Shapes" at bounding box center [203, 553] width 27 height 8
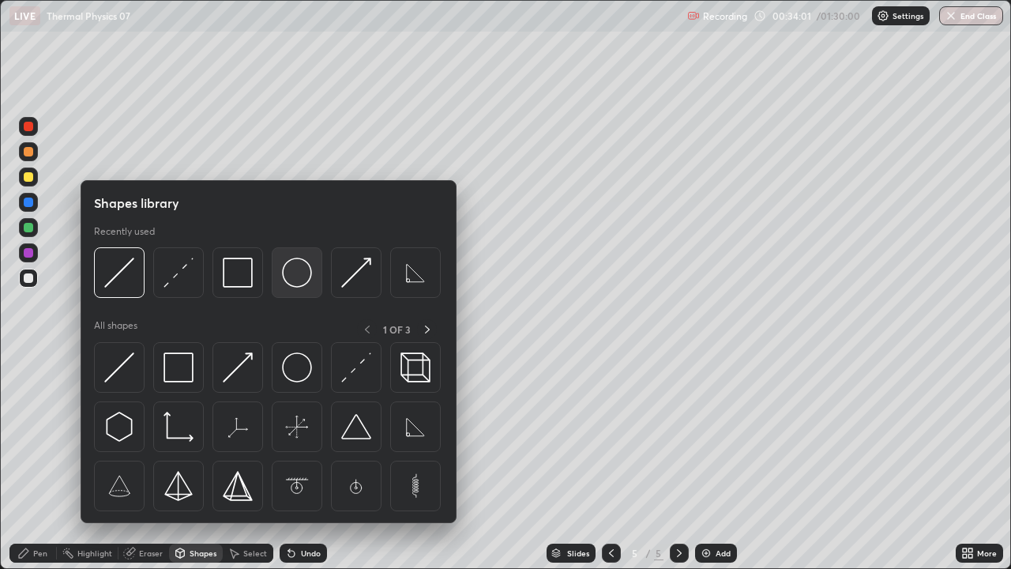
click at [288, 283] on img at bounding box center [297, 272] width 30 height 30
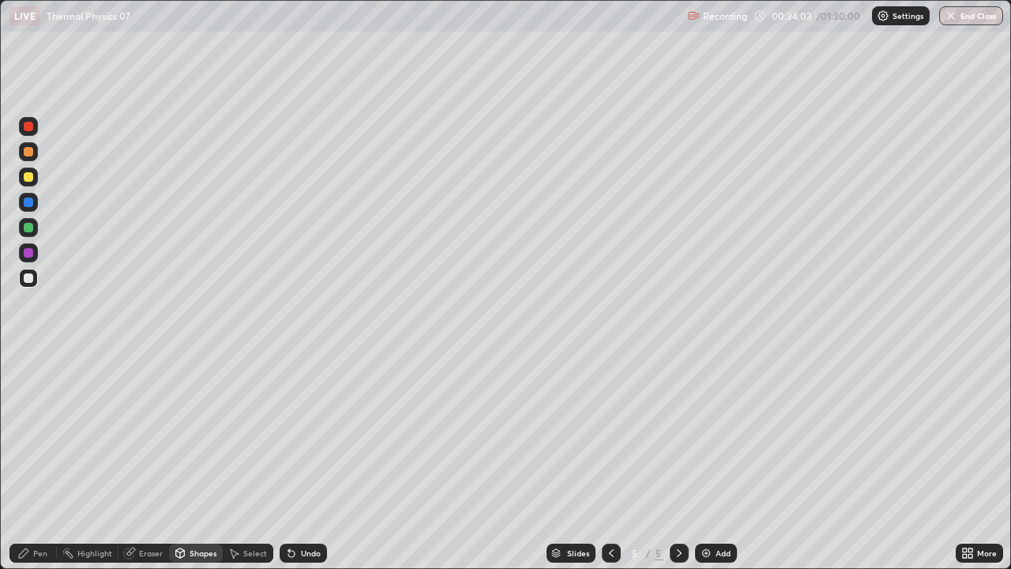
click at [257, 434] on div "Select" at bounding box center [255, 553] width 24 height 8
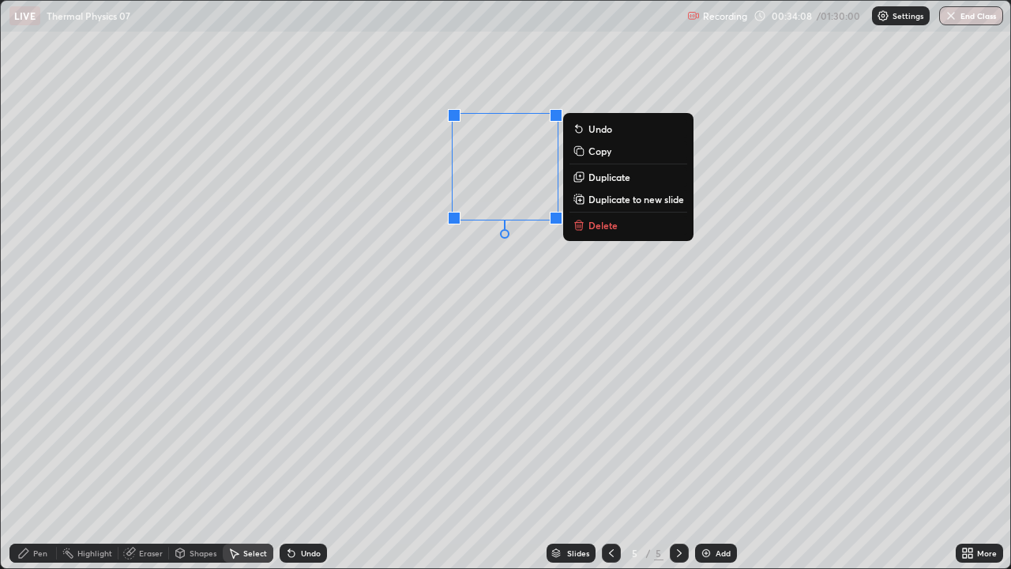
click at [506, 275] on div "0 ° Undo Copy Duplicate Duplicate to new slide Delete" at bounding box center [505, 284] width 1009 height 567
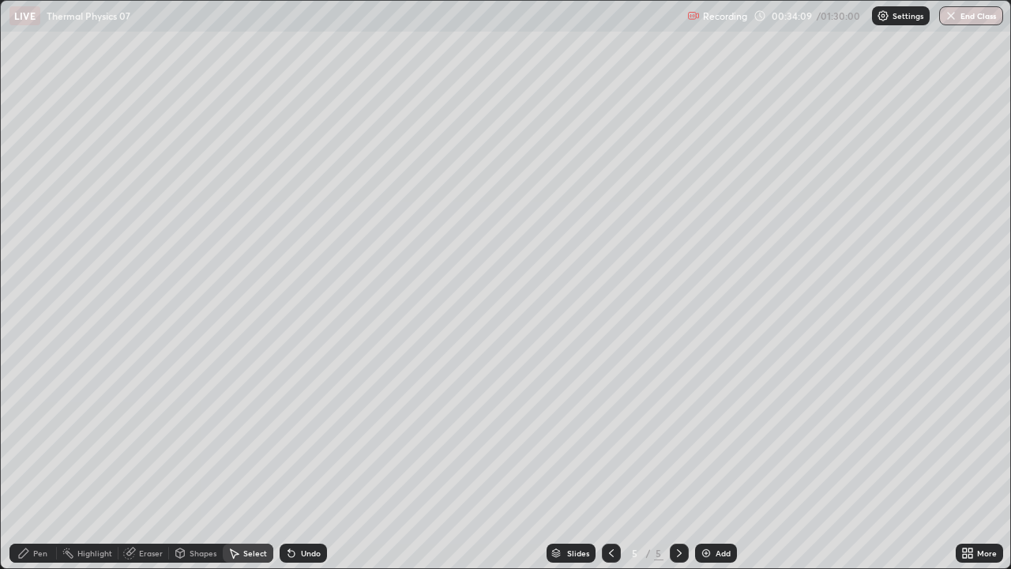
click at [44, 434] on div "Pen" at bounding box center [32, 552] width 47 height 19
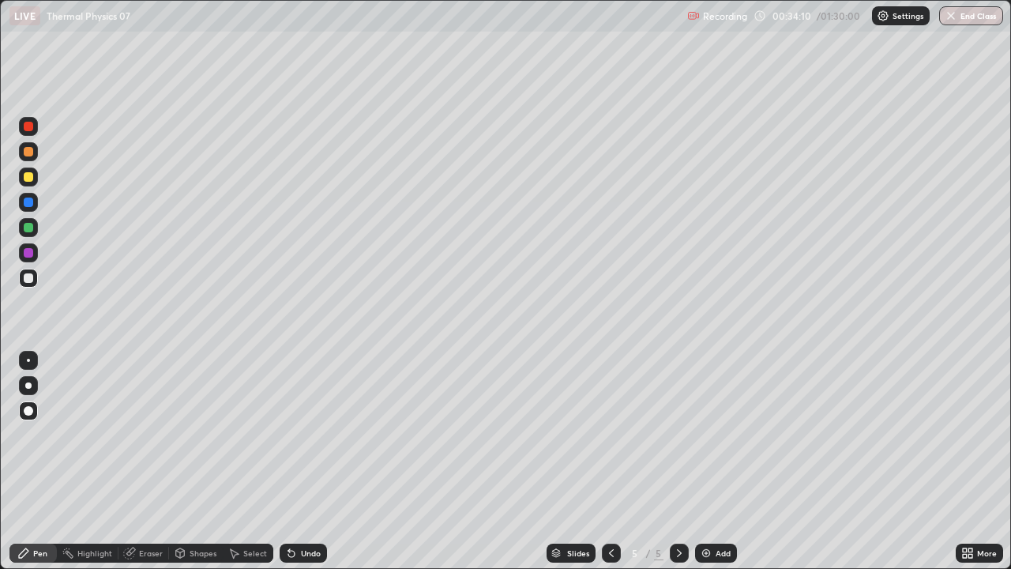
click at [28, 284] on div at bounding box center [28, 278] width 19 height 19
click at [28, 199] on div at bounding box center [28, 201] width 9 height 9
click at [288, 434] on icon at bounding box center [291, 554] width 6 height 6
click at [26, 277] on div at bounding box center [28, 277] width 9 height 9
click at [198, 434] on div "Shapes" at bounding box center [203, 553] width 27 height 8
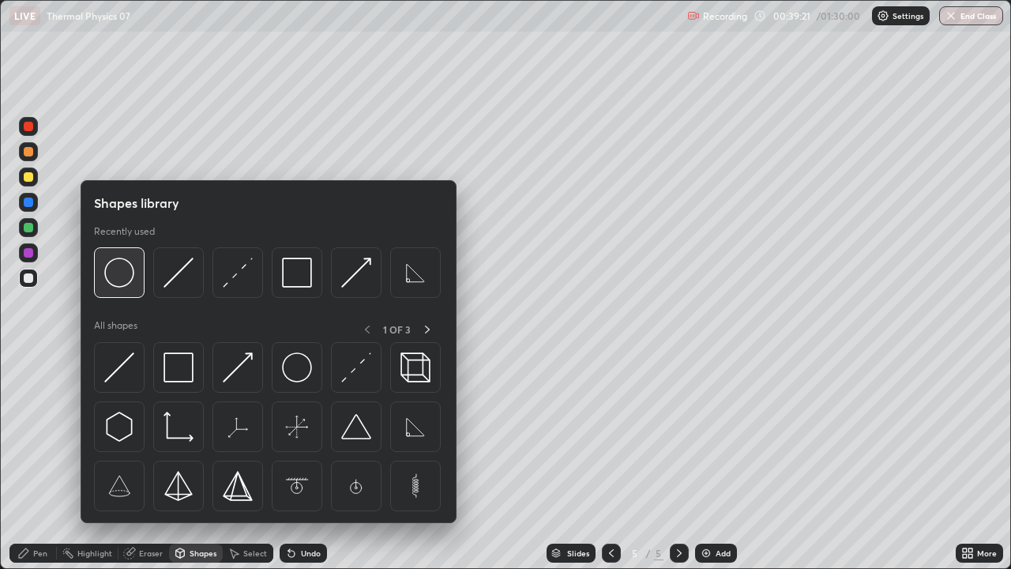
click at [123, 288] on img at bounding box center [119, 272] width 30 height 30
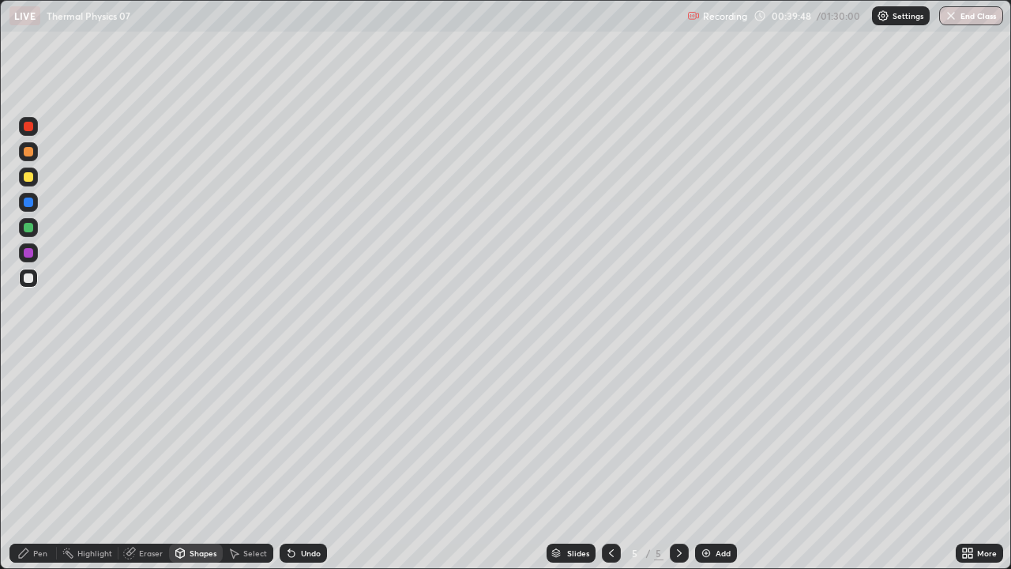
click at [202, 434] on div "Shapes" at bounding box center [203, 553] width 27 height 8
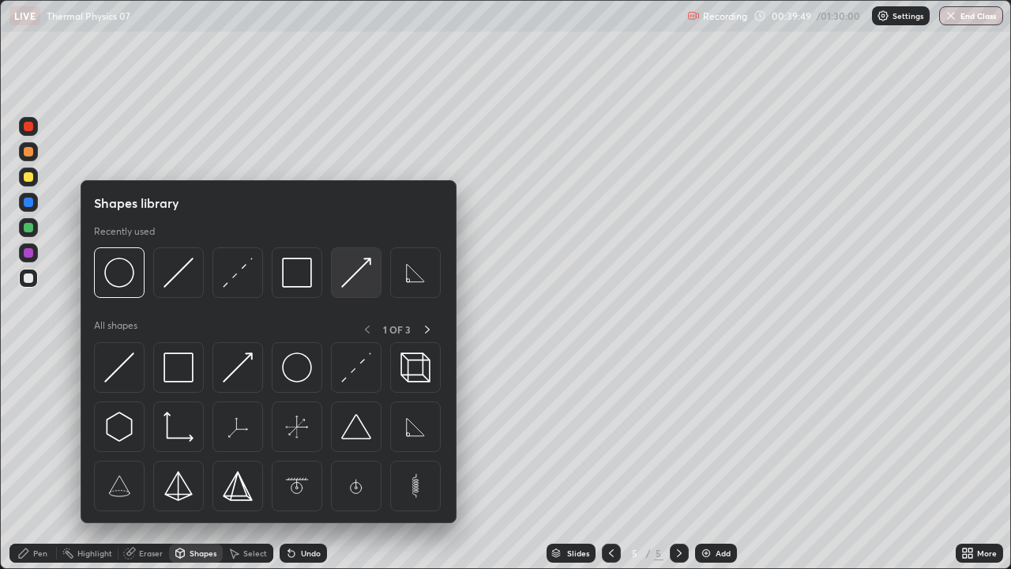
click at [352, 284] on img at bounding box center [356, 272] width 30 height 30
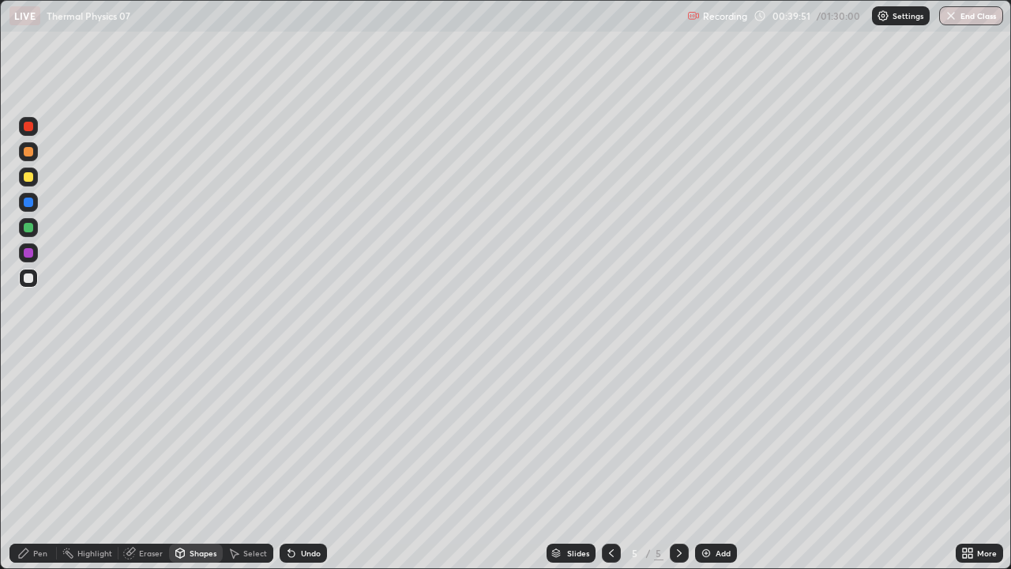
click at [28, 181] on div at bounding box center [28, 176] width 9 height 9
click at [42, 434] on div "Pen" at bounding box center [40, 553] width 14 height 8
click at [28, 385] on div at bounding box center [28, 385] width 6 height 6
click at [678, 434] on icon at bounding box center [679, 553] width 13 height 13
click at [706, 434] on img at bounding box center [706, 553] width 13 height 13
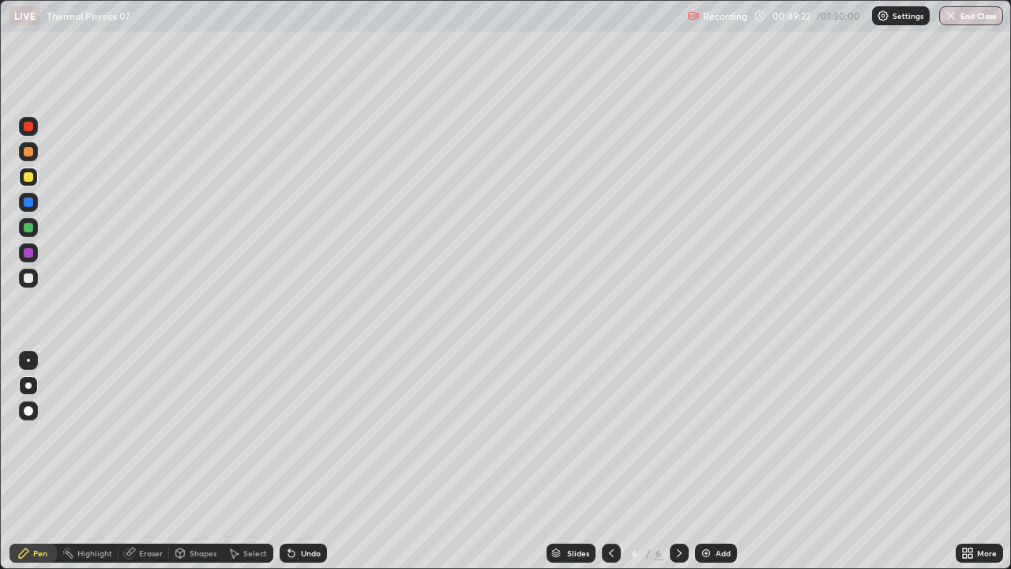
click at [610, 434] on icon at bounding box center [611, 553] width 13 height 13
click at [678, 434] on icon at bounding box center [679, 553] width 5 height 8
click at [164, 434] on div "Eraser" at bounding box center [143, 552] width 51 height 19
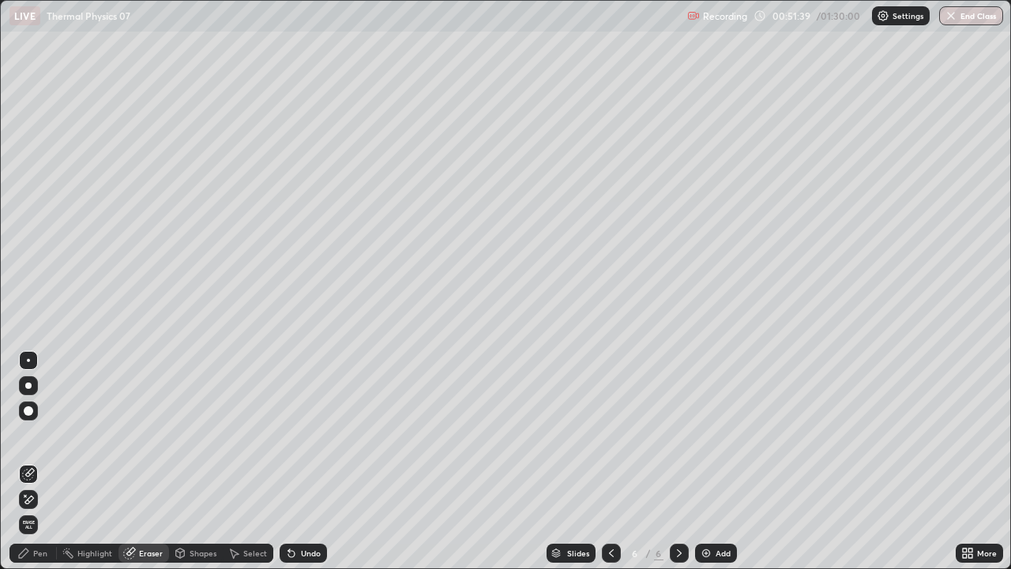
click at [611, 434] on icon at bounding box center [611, 553] width 13 height 13
click at [678, 434] on icon at bounding box center [679, 553] width 13 height 13
click at [205, 434] on div "Shapes" at bounding box center [203, 553] width 27 height 8
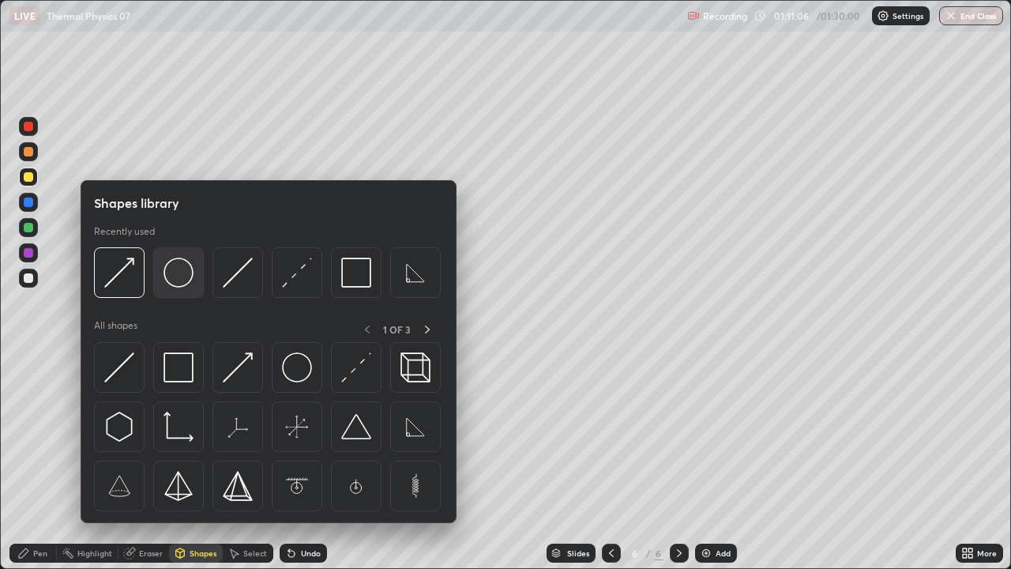
click at [182, 284] on img at bounding box center [179, 272] width 30 height 30
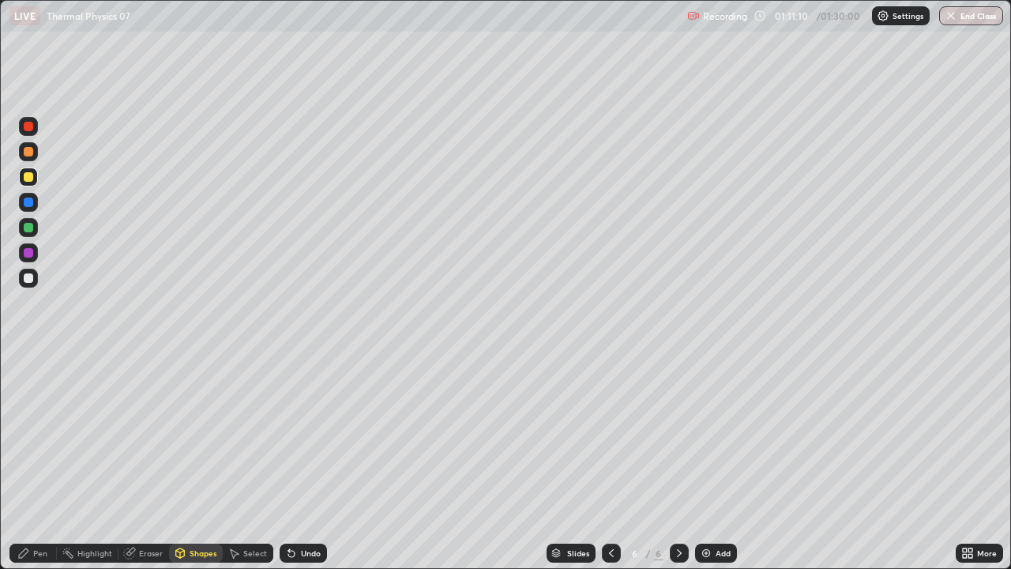
click at [197, 434] on div "Shapes" at bounding box center [203, 553] width 27 height 8
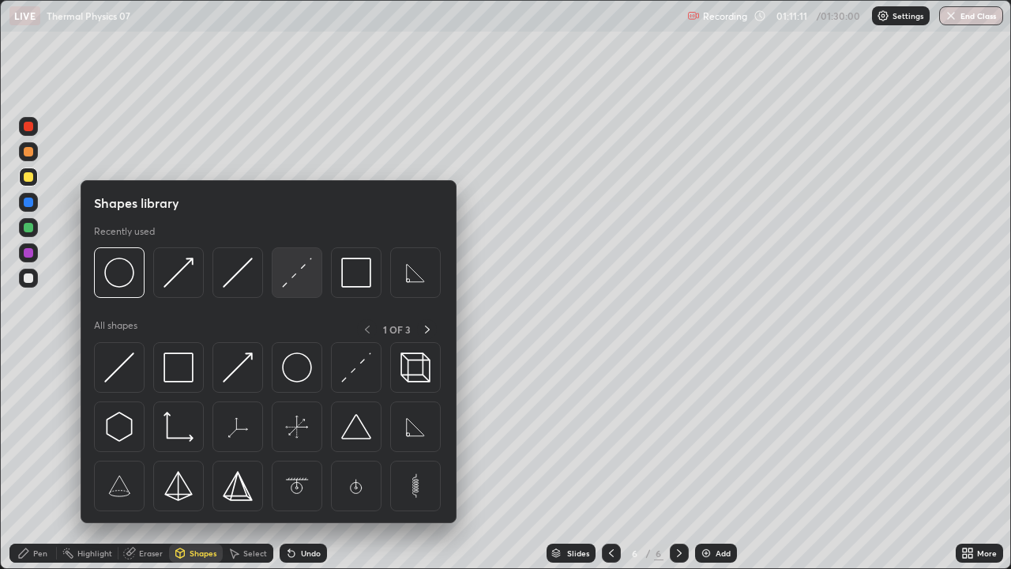
click at [296, 276] on img at bounding box center [297, 272] width 30 height 30
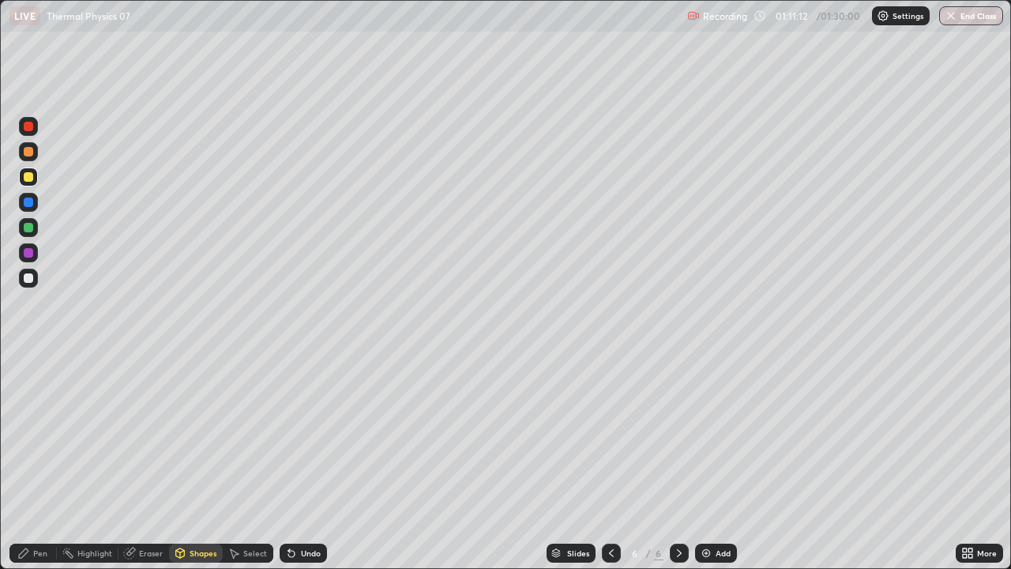
click at [31, 202] on div at bounding box center [28, 201] width 9 height 9
click at [50, 434] on div "Pen" at bounding box center [32, 552] width 47 height 19
click at [32, 281] on div at bounding box center [28, 277] width 9 height 9
click at [205, 434] on div "Shapes" at bounding box center [203, 553] width 27 height 8
click at [28, 278] on div at bounding box center [28, 277] width 9 height 9
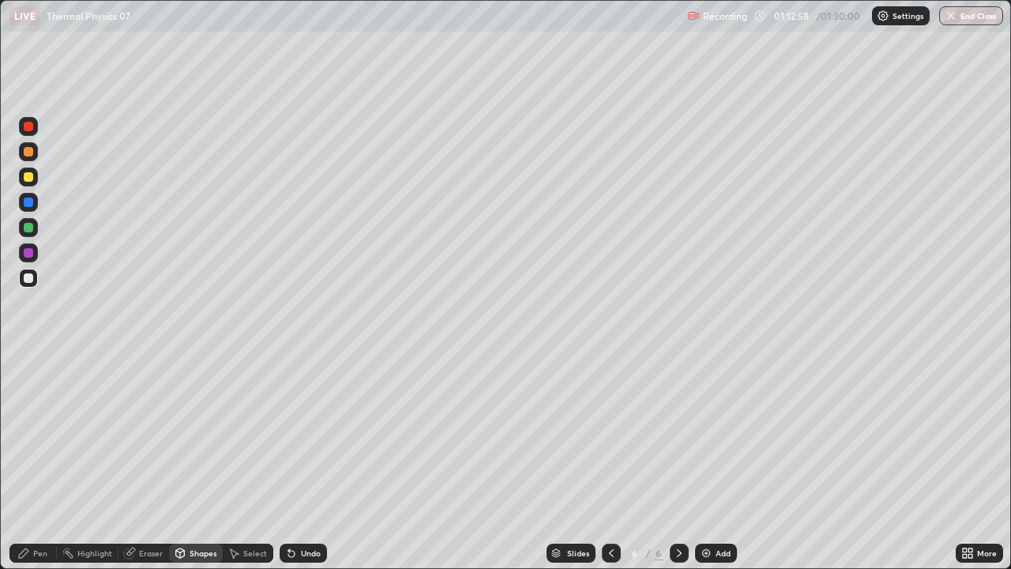
click at [39, 434] on div "Pen" at bounding box center [40, 553] width 14 height 8
click at [202, 434] on div "Shapes" at bounding box center [203, 553] width 27 height 8
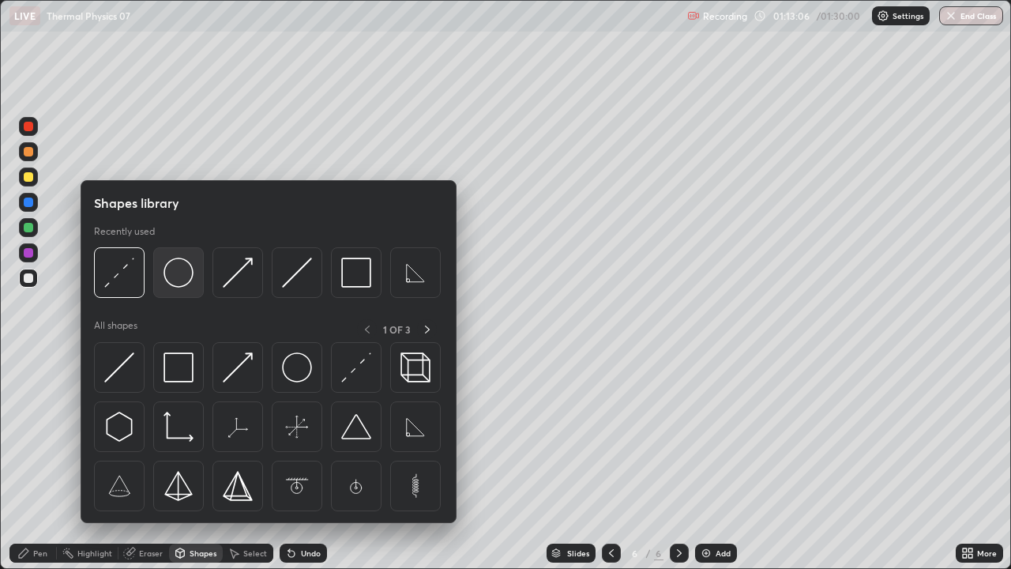
click at [178, 284] on img at bounding box center [179, 272] width 30 height 30
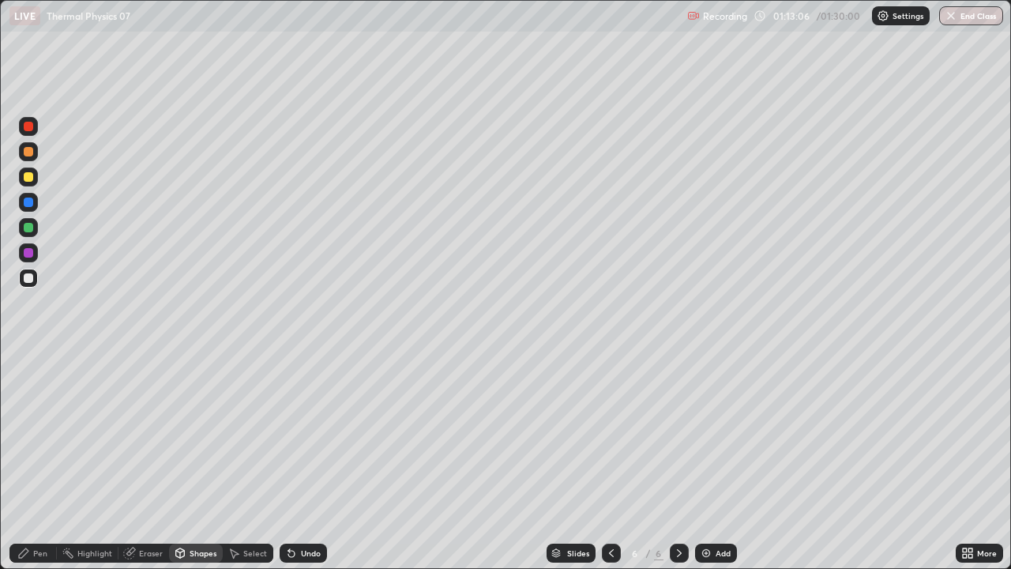
click at [24, 179] on div at bounding box center [28, 176] width 9 height 9
click at [201, 434] on div "Shapes" at bounding box center [203, 553] width 27 height 8
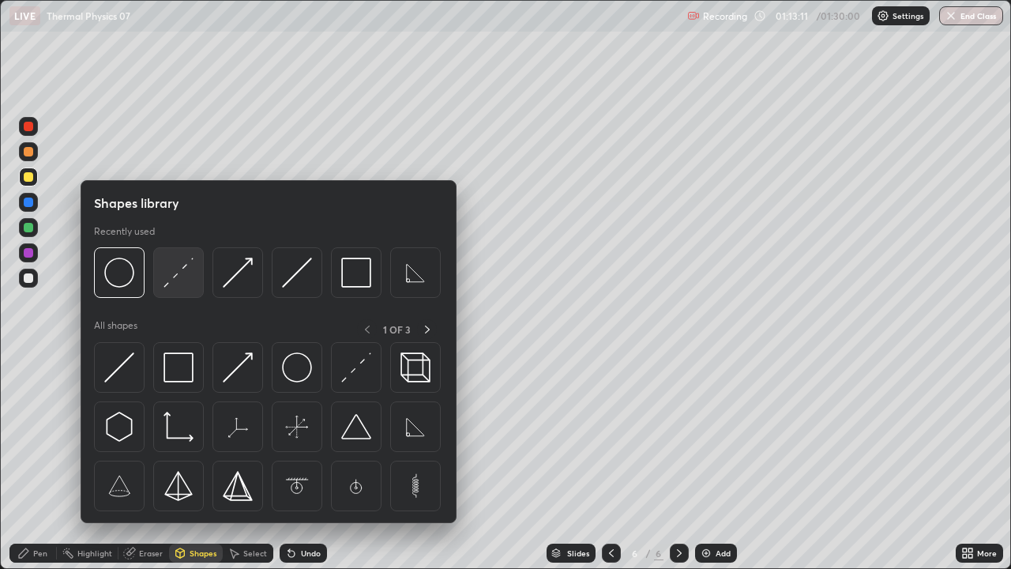
click at [172, 282] on img at bounding box center [179, 272] width 30 height 30
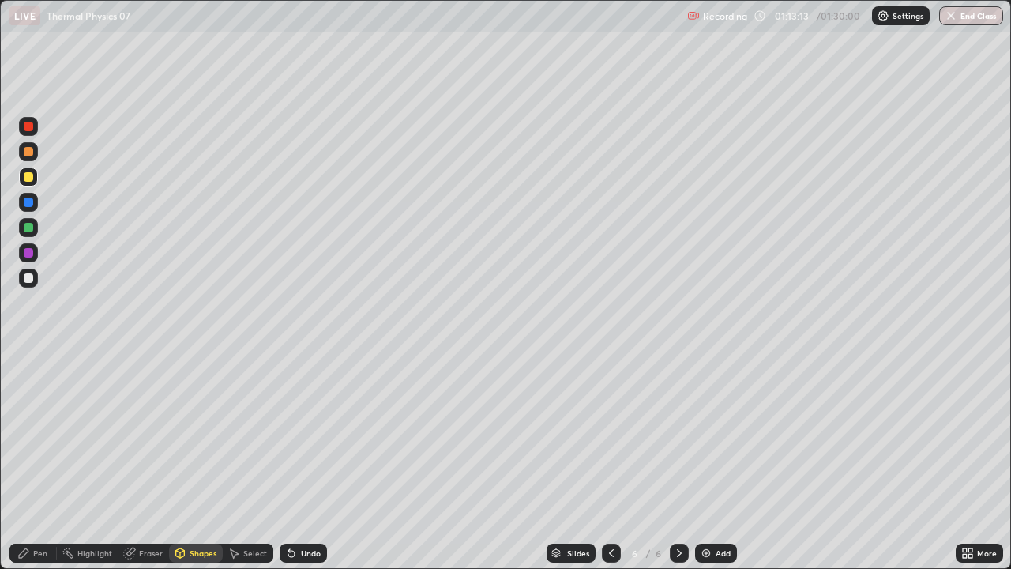
click at [41, 434] on div "Pen" at bounding box center [40, 553] width 14 height 8
click at [289, 434] on icon at bounding box center [291, 554] width 6 height 6
click at [288, 434] on icon at bounding box center [291, 554] width 6 height 6
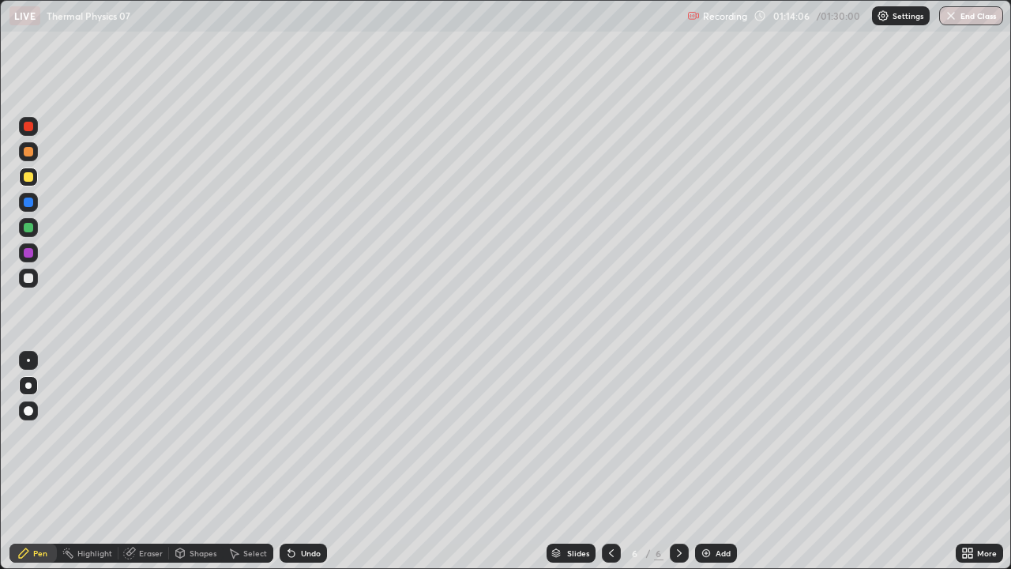
click at [288, 434] on icon at bounding box center [289, 550] width 2 height 2
click at [199, 434] on div "Shapes" at bounding box center [203, 553] width 27 height 8
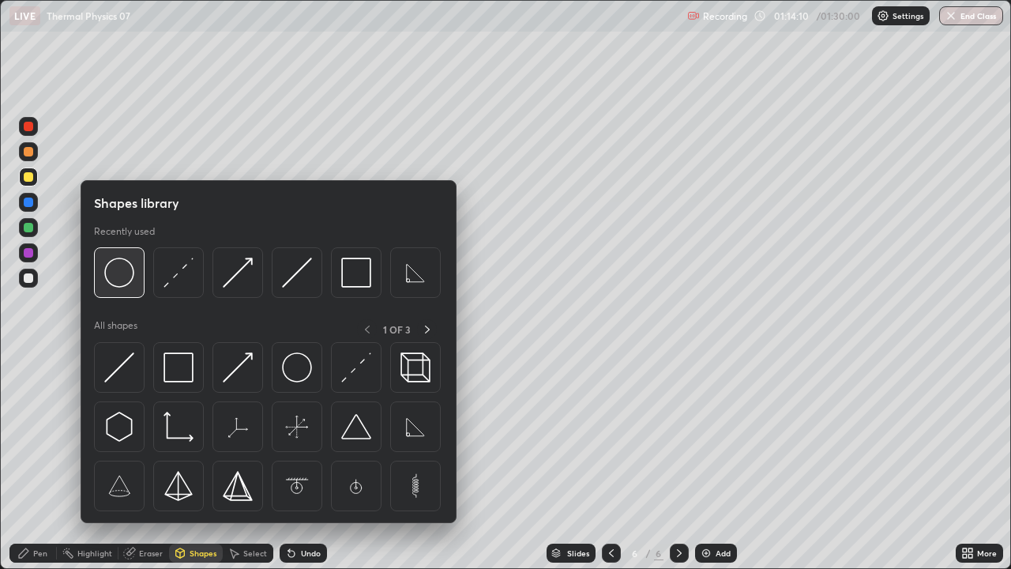
click at [118, 279] on img at bounding box center [119, 272] width 30 height 30
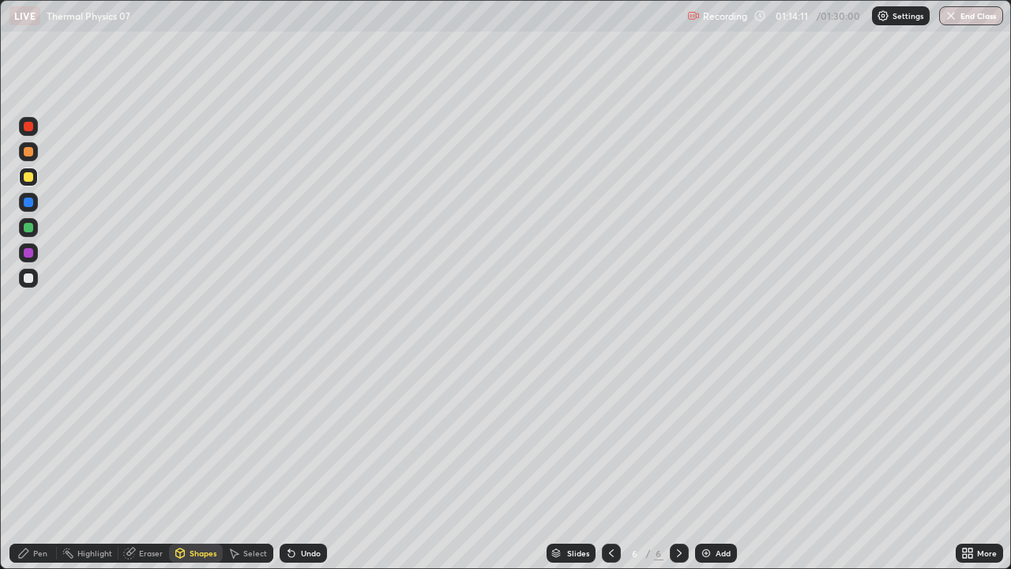
click at [31, 200] on div at bounding box center [28, 201] width 9 height 9
click at [28, 205] on div at bounding box center [28, 201] width 9 height 9
click at [288, 434] on icon at bounding box center [291, 554] width 6 height 6
click at [43, 434] on div "Pen" at bounding box center [40, 553] width 14 height 8
click at [28, 276] on div at bounding box center [28, 277] width 9 height 9
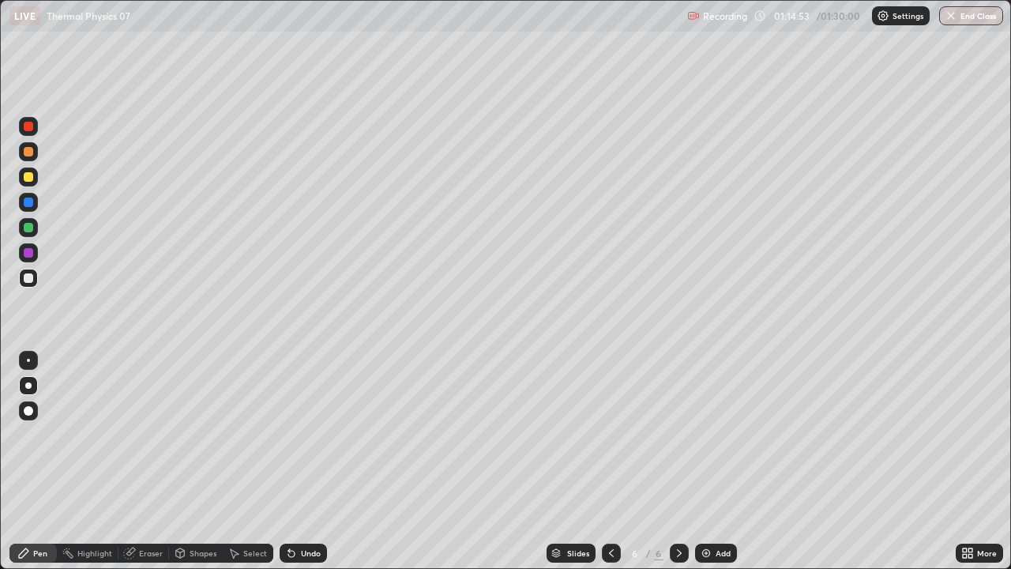
click at [195, 434] on div "Shapes" at bounding box center [203, 553] width 27 height 8
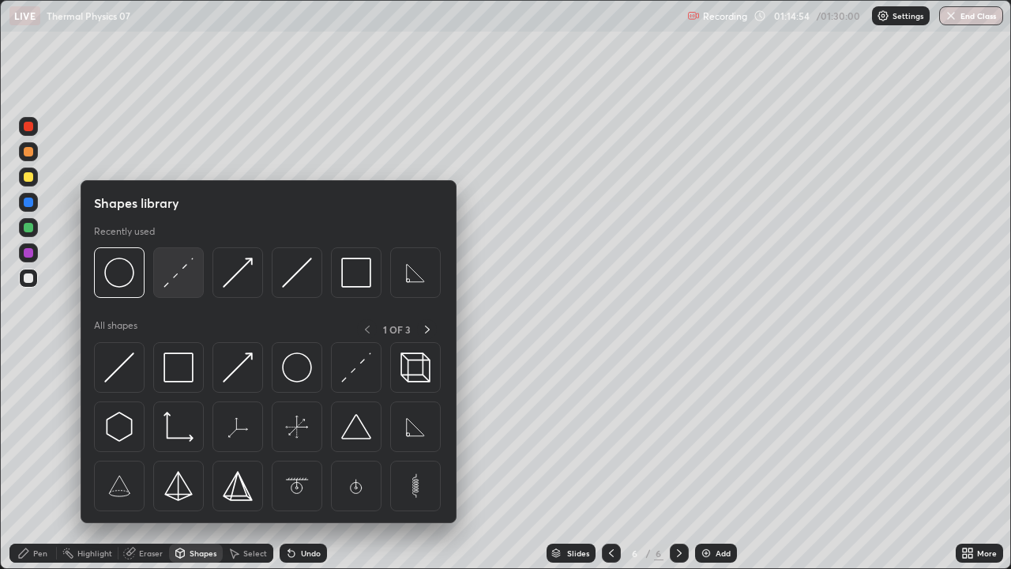
click at [176, 276] on img at bounding box center [179, 272] width 30 height 30
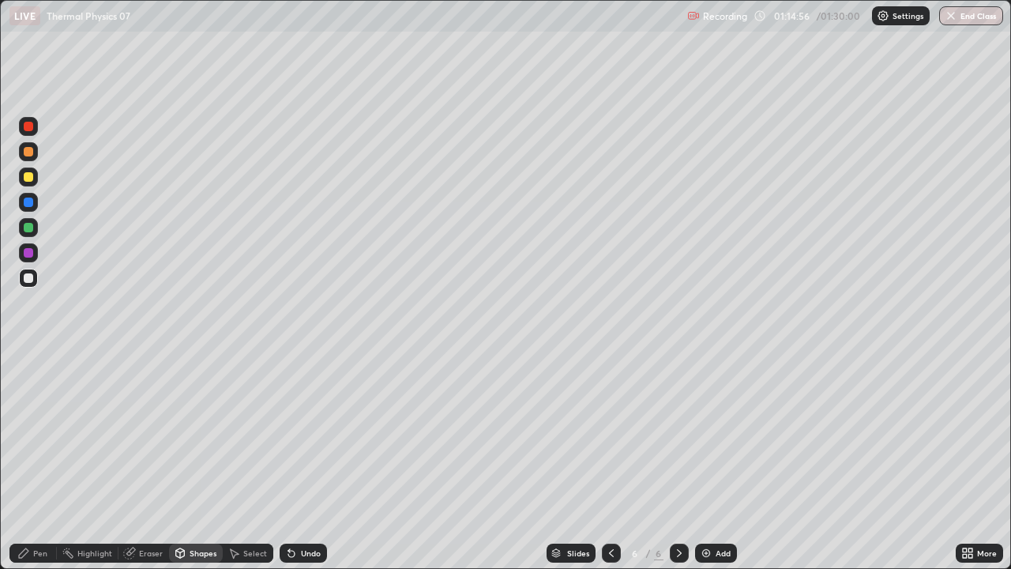
click at [40, 434] on div "Pen" at bounding box center [40, 553] width 14 height 8
click at [155, 434] on div "Eraser" at bounding box center [151, 553] width 24 height 8
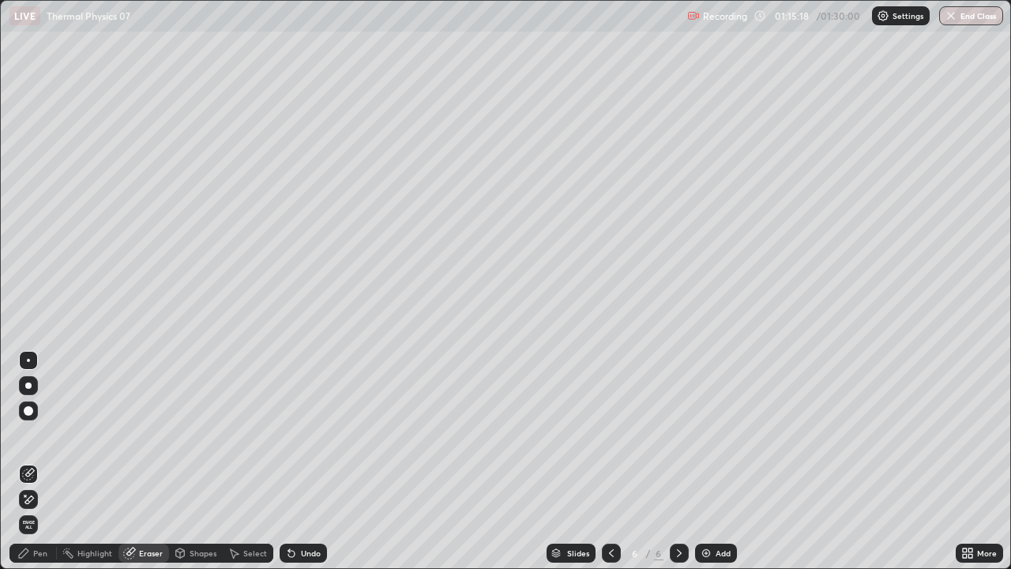
click at [38, 434] on div "Pen" at bounding box center [32, 552] width 47 height 19
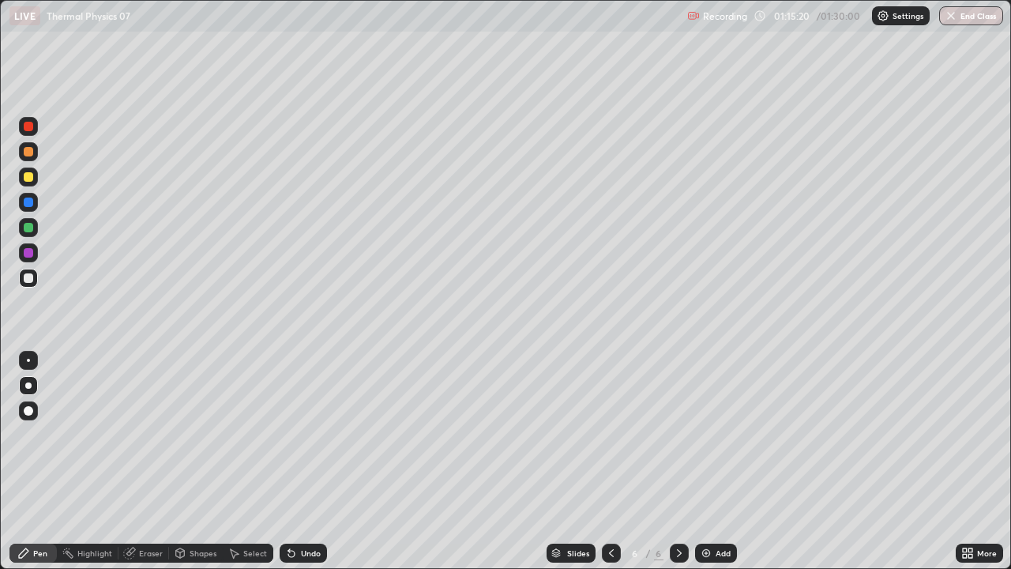
click at [288, 434] on icon at bounding box center [289, 550] width 2 height 2
click at [288, 434] on icon at bounding box center [291, 554] width 6 height 6
click at [296, 434] on div "Undo" at bounding box center [303, 552] width 47 height 19
click at [301, 434] on div "Undo" at bounding box center [311, 553] width 20 height 8
click at [289, 434] on icon at bounding box center [291, 554] width 6 height 6
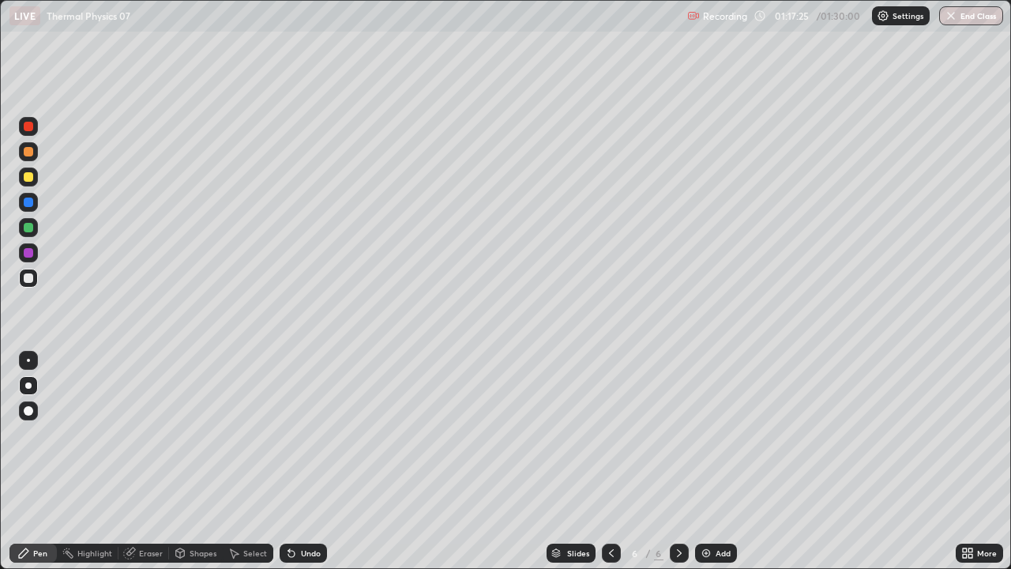
click at [289, 434] on icon at bounding box center [291, 554] width 6 height 6
click at [295, 434] on div "Undo" at bounding box center [303, 552] width 47 height 19
click at [27, 278] on div at bounding box center [28, 277] width 9 height 9
click at [186, 434] on div "Shapes" at bounding box center [196, 552] width 54 height 19
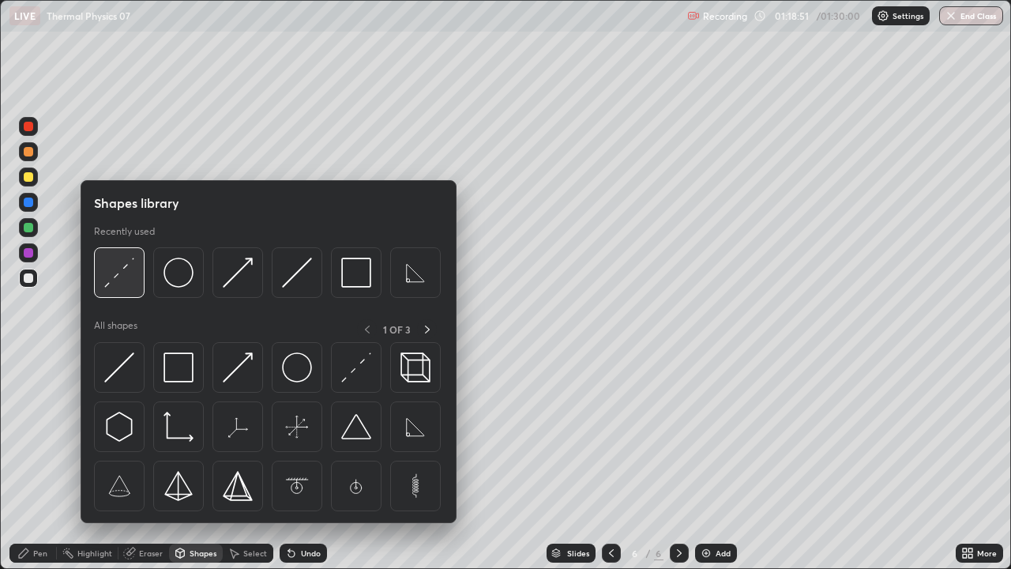
click at [118, 276] on img at bounding box center [119, 272] width 30 height 30
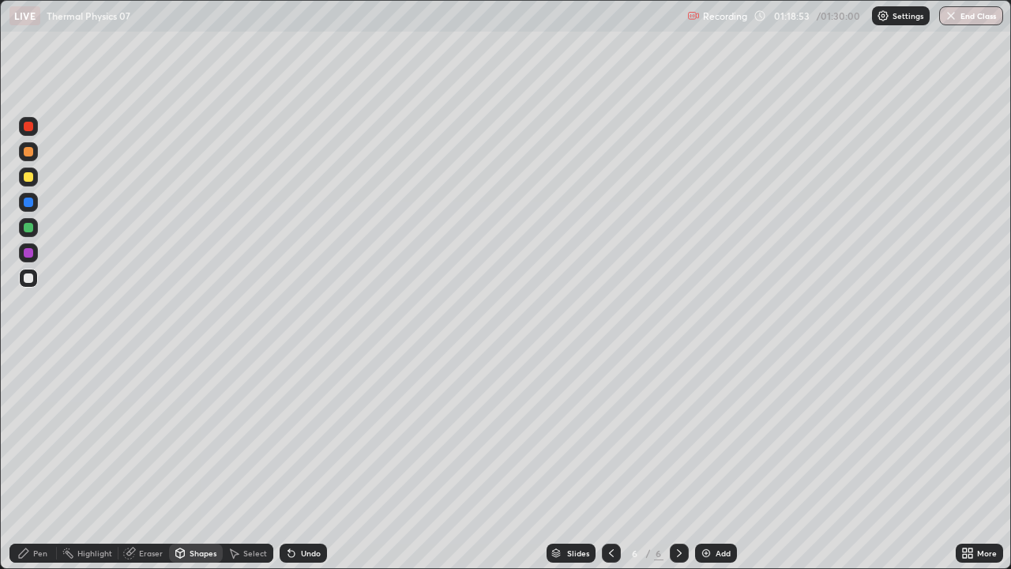
click at [48, 434] on div "Pen" at bounding box center [32, 552] width 47 height 19
click at [29, 272] on div at bounding box center [28, 278] width 19 height 19
click at [678, 434] on icon at bounding box center [679, 553] width 13 height 13
click at [718, 434] on div "Add" at bounding box center [723, 553] width 15 height 8
click at [609, 434] on icon at bounding box center [611, 553] width 5 height 8
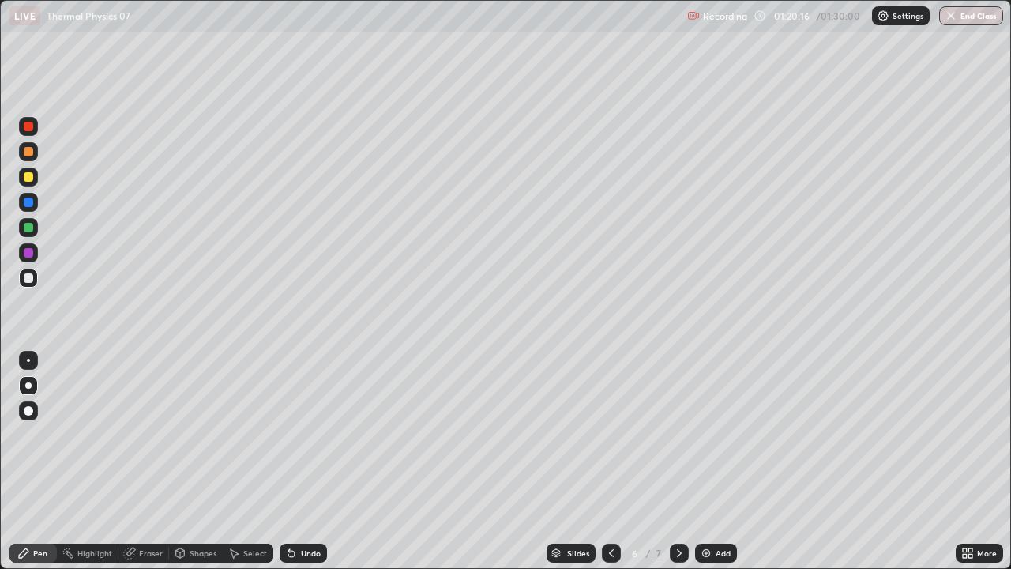
click at [676, 434] on icon at bounding box center [679, 553] width 13 height 13
click at [25, 180] on div at bounding box center [28, 176] width 9 height 9
click at [28, 278] on div at bounding box center [28, 277] width 9 height 9
click at [30, 181] on div at bounding box center [28, 176] width 9 height 9
click at [24, 209] on div at bounding box center [28, 202] width 19 height 19
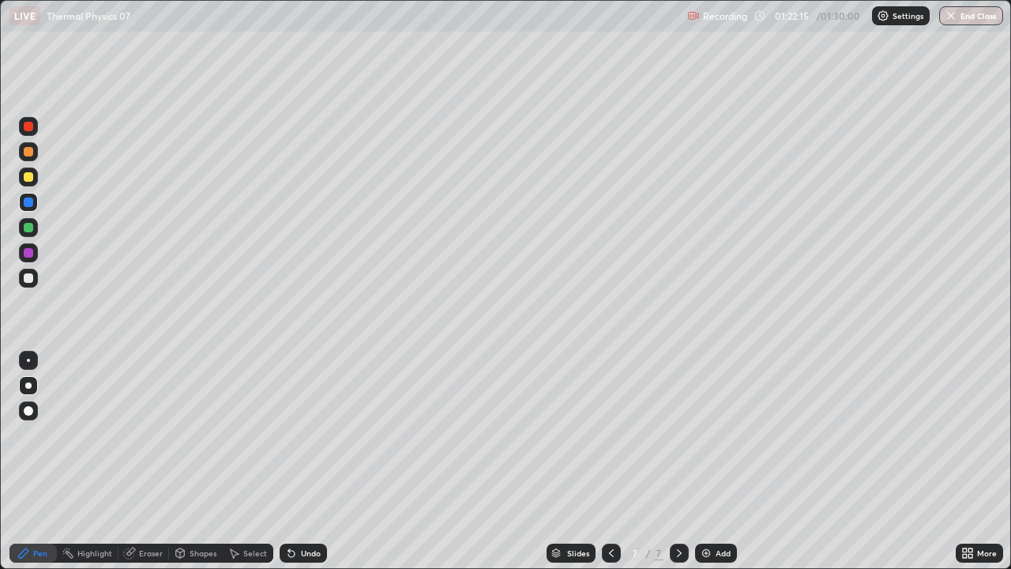
click at [29, 276] on div at bounding box center [28, 277] width 9 height 9
click at [294, 434] on icon at bounding box center [291, 553] width 13 height 13
click at [289, 434] on icon at bounding box center [291, 554] width 6 height 6
click at [295, 434] on div "Undo" at bounding box center [303, 552] width 47 height 19
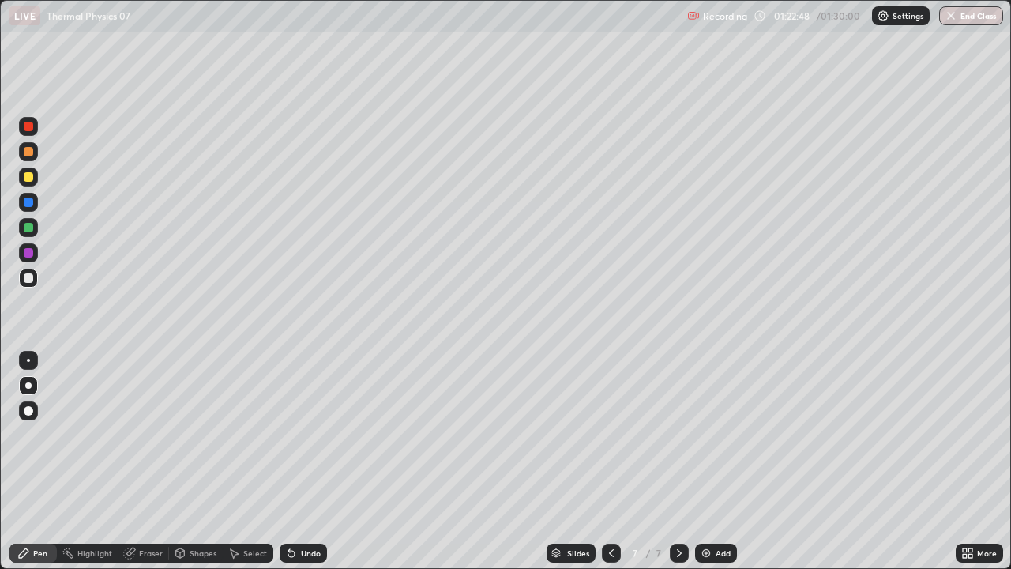
click at [22, 178] on div at bounding box center [28, 176] width 19 height 19
click at [190, 434] on div "Shapes" at bounding box center [203, 553] width 27 height 8
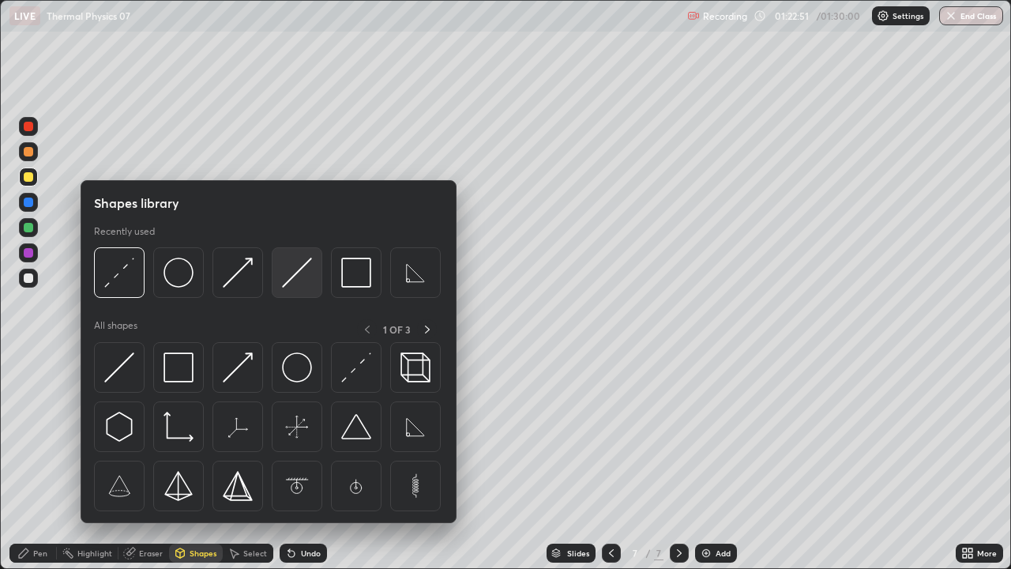
click at [291, 285] on img at bounding box center [297, 272] width 30 height 30
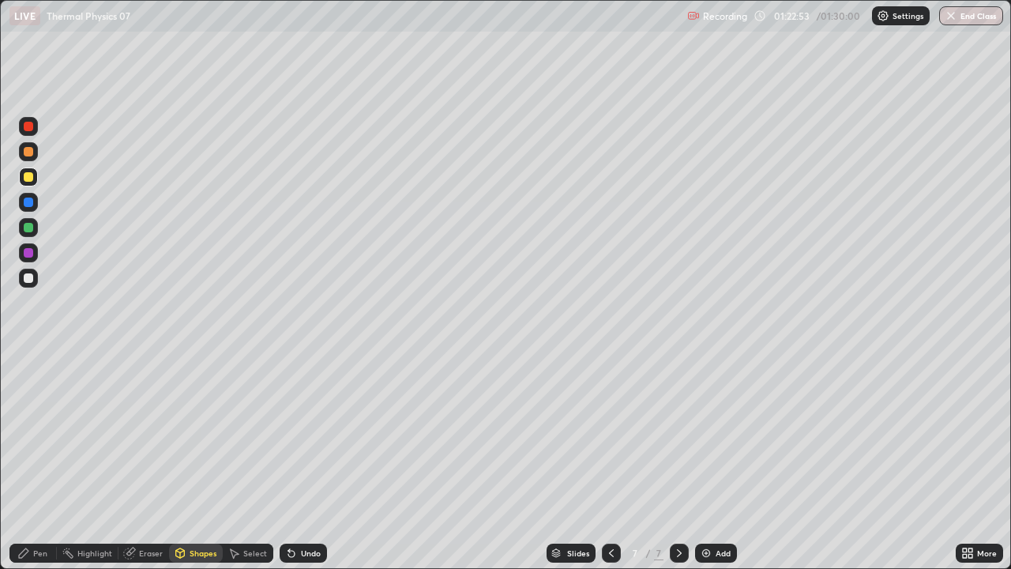
click at [39, 434] on div "Pen" at bounding box center [40, 553] width 14 height 8
click at [27, 276] on div at bounding box center [28, 277] width 9 height 9
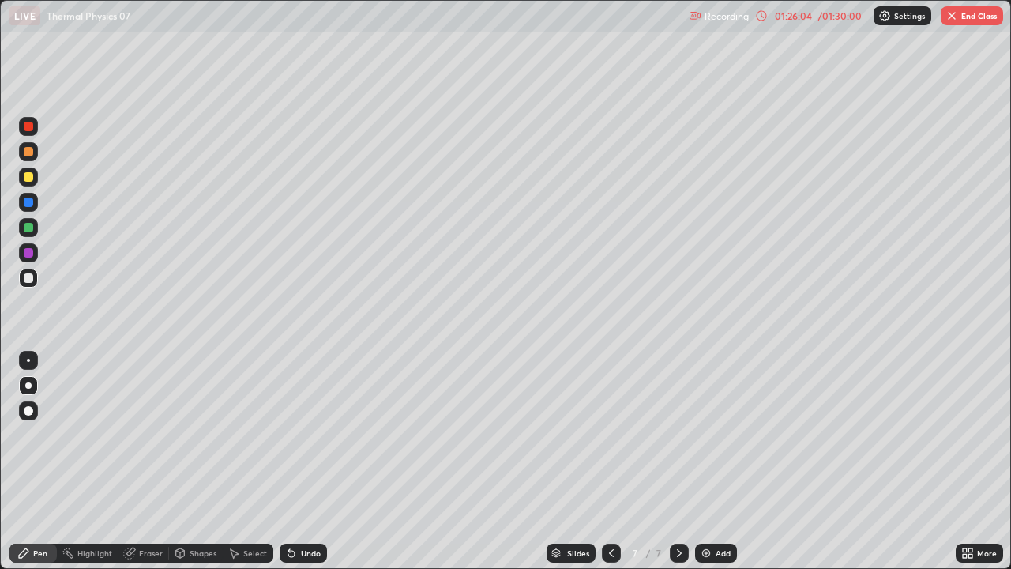
click at [960, 18] on button "End Class" at bounding box center [972, 15] width 62 height 19
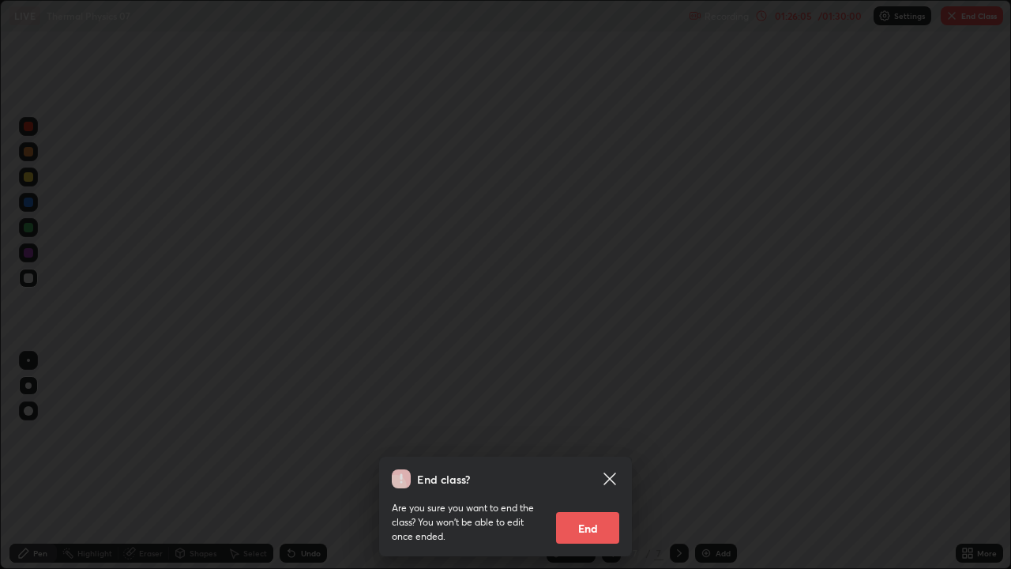
click at [593, 434] on button "End" at bounding box center [587, 528] width 63 height 32
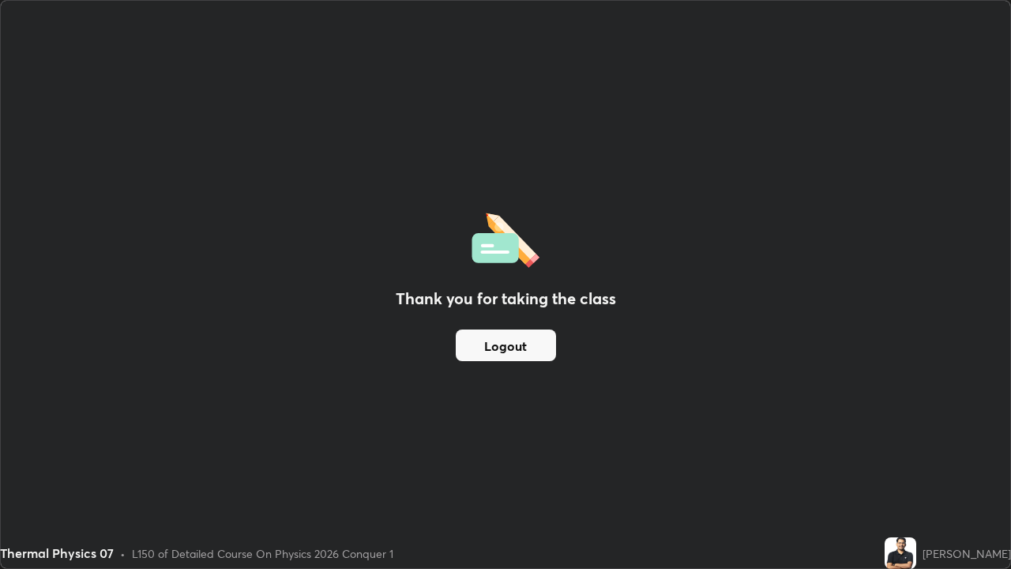
click at [525, 347] on button "Logout" at bounding box center [506, 345] width 100 height 32
